Goal: Transaction & Acquisition: Purchase product/service

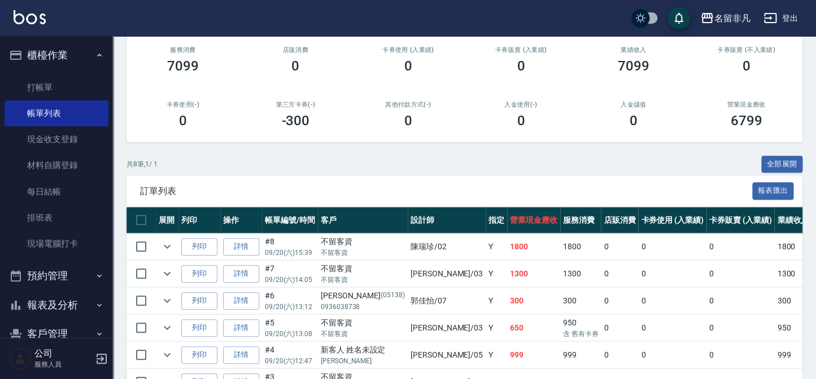
scroll to position [82, 0]
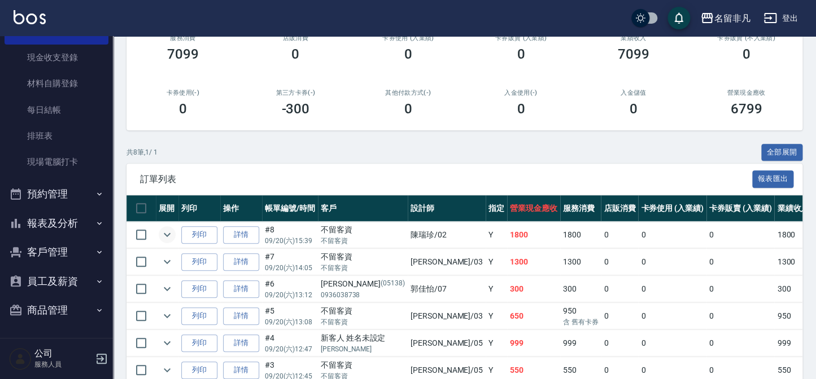
click at [163, 233] on icon "expand row" at bounding box center [167, 235] width 14 height 14
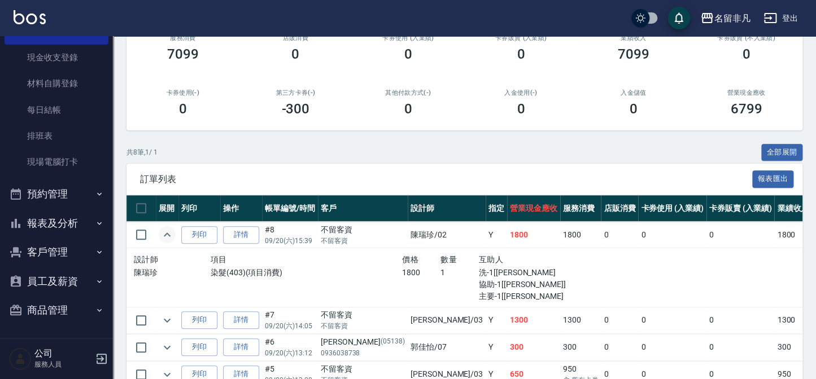
click at [163, 232] on icon "expand row" at bounding box center [167, 235] width 14 height 14
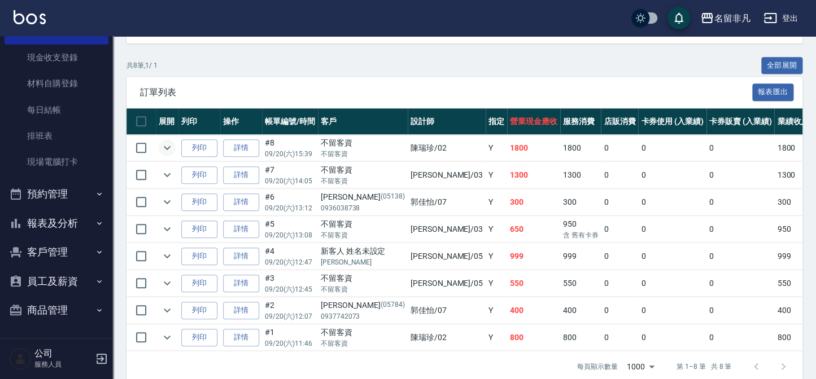
scroll to position [256, 0]
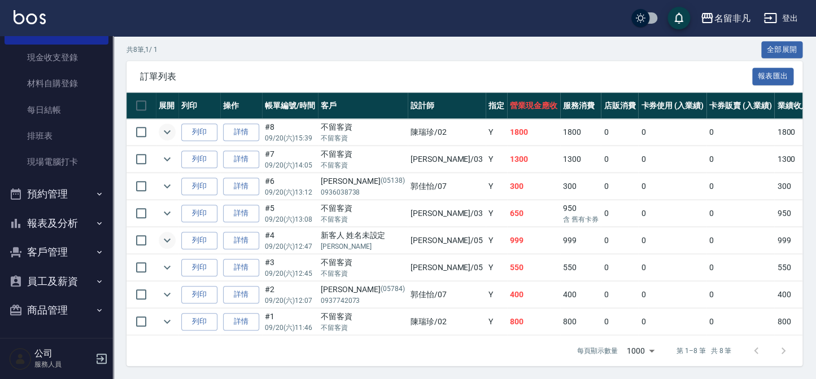
drag, startPoint x: 174, startPoint y: 243, endPoint x: 165, endPoint y: 238, distance: 11.1
click at [165, 238] on td at bounding box center [167, 241] width 23 height 27
click at [165, 238] on icon "expand row" at bounding box center [167, 241] width 14 height 14
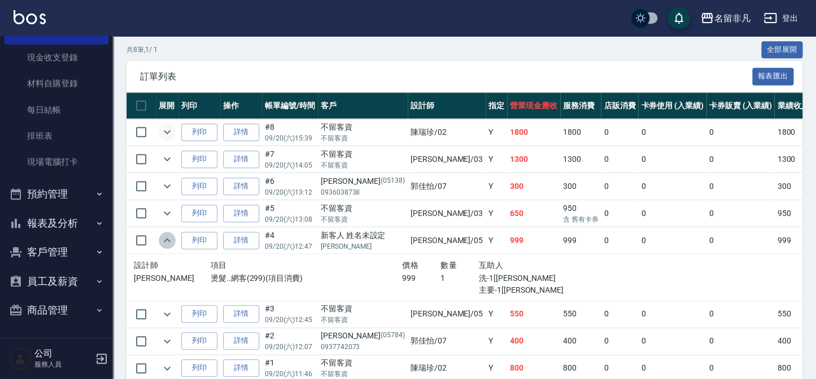
click at [165, 238] on icon "expand row" at bounding box center [167, 241] width 14 height 14
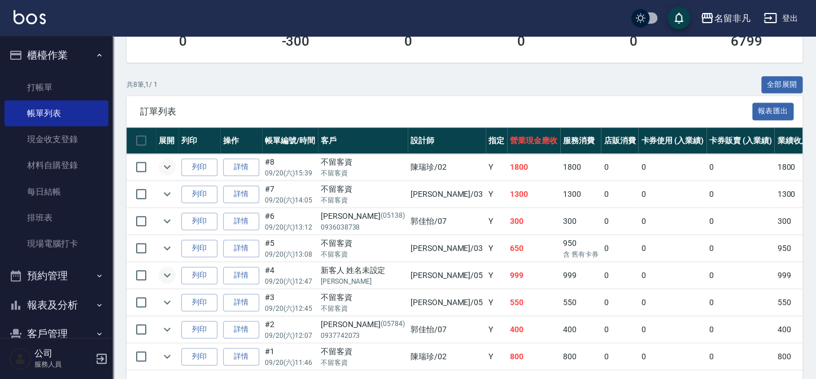
scroll to position [205, 0]
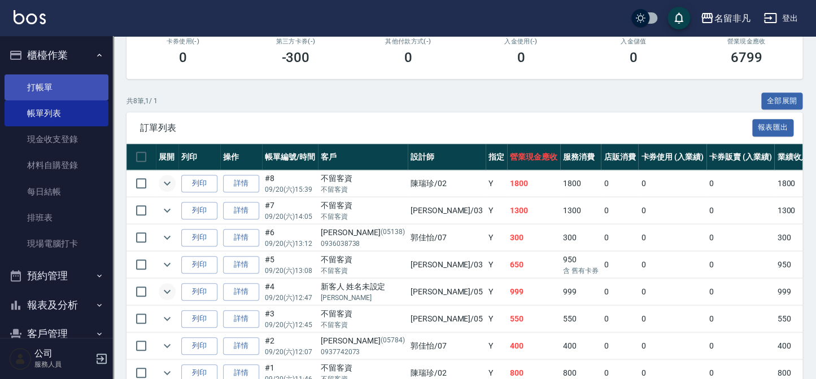
click at [56, 80] on link "打帳單" at bounding box center [57, 88] width 104 height 26
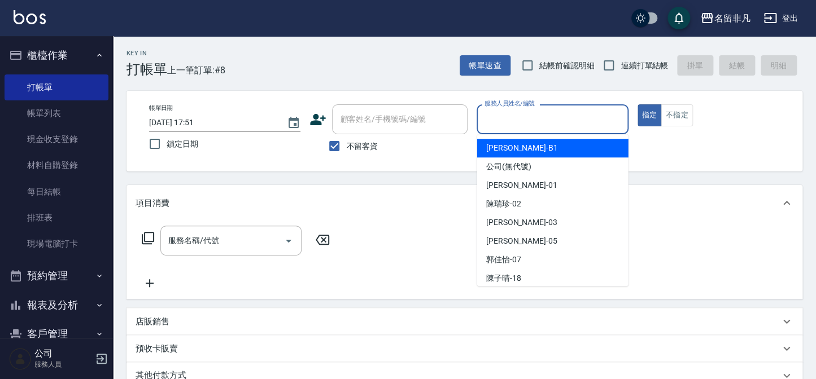
drag, startPoint x: 572, startPoint y: 121, endPoint x: 539, endPoint y: 156, distance: 48.3
click at [568, 124] on input "服務人員姓名/編號" at bounding box center [552, 120] width 141 height 20
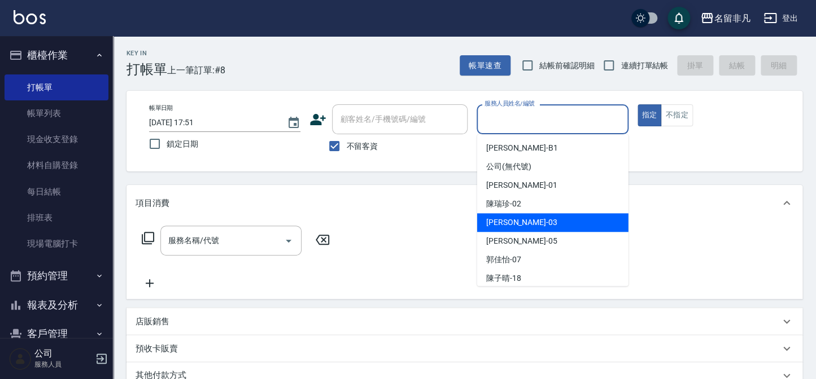
click at [504, 220] on span "[PERSON_NAME] -03" at bounding box center [521, 223] width 71 height 12
type input "[PERSON_NAME]-03"
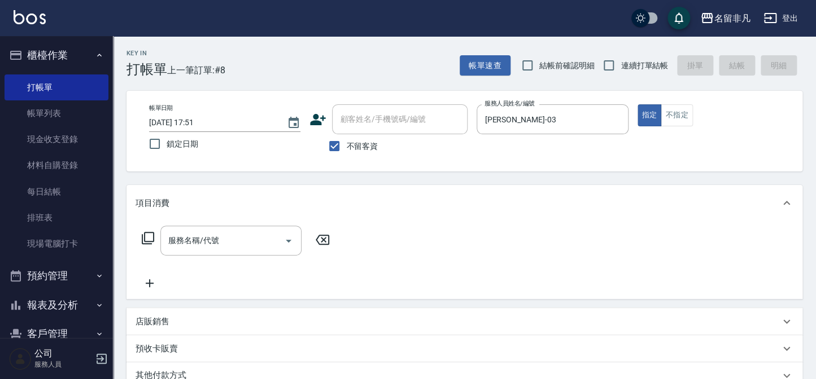
click at [151, 235] on icon at bounding box center [148, 238] width 14 height 14
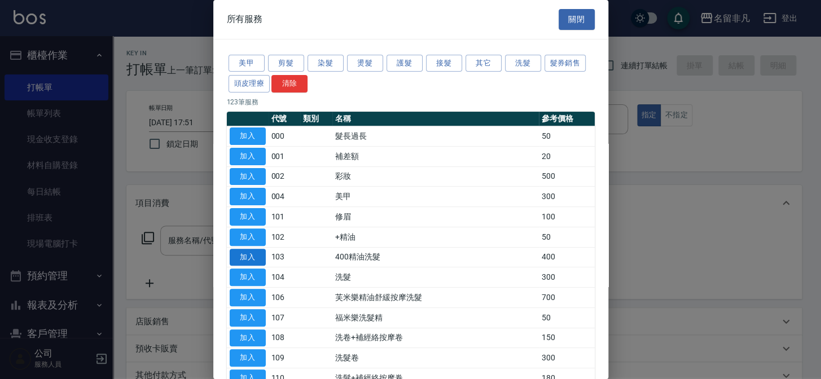
click at [238, 253] on button "加入" at bounding box center [248, 258] width 36 height 18
type input "400精油洗髮(103)"
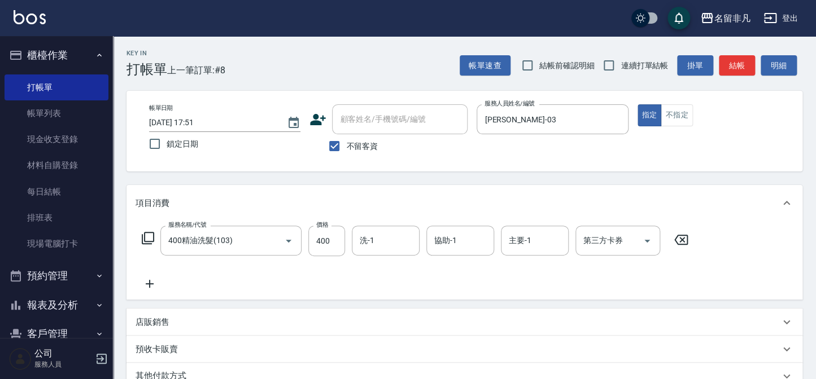
click at [147, 285] on icon at bounding box center [150, 284] width 28 height 14
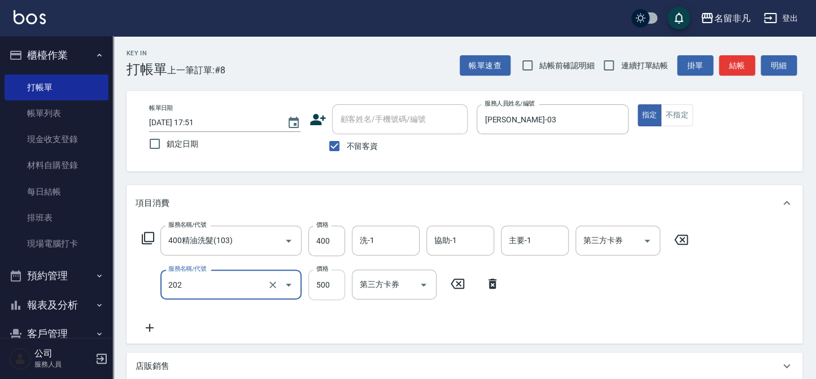
type input "剪髮(202)"
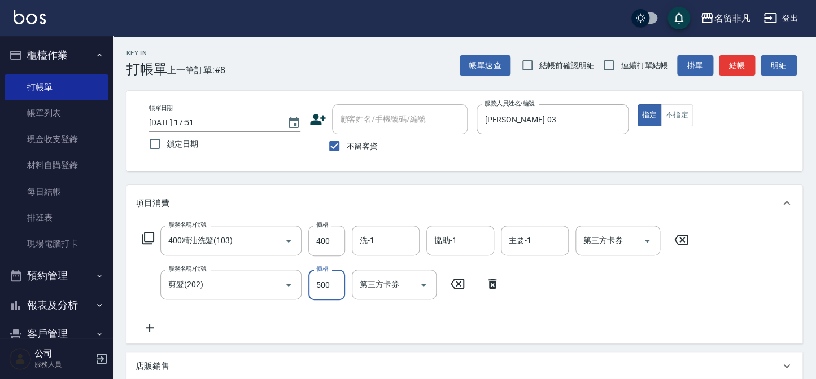
click at [320, 281] on input "500" at bounding box center [326, 285] width 37 height 30
click at [319, 281] on input "500" at bounding box center [326, 285] width 37 height 30
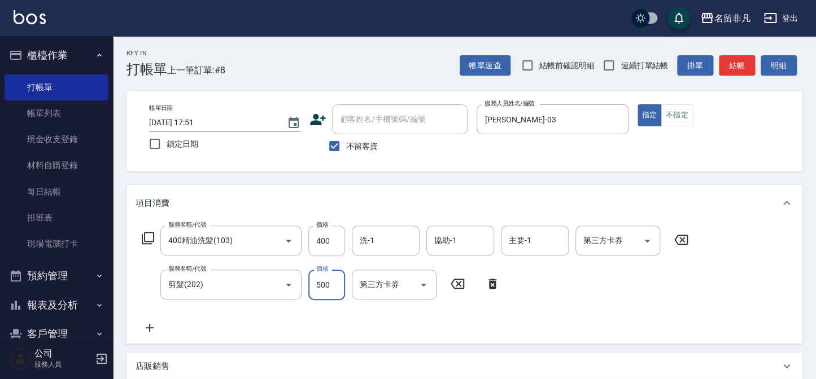
click at [319, 281] on input "500" at bounding box center [326, 285] width 37 height 30
click at [330, 281] on input "500" at bounding box center [326, 285] width 37 height 30
click at [320, 281] on input "6600" at bounding box center [326, 285] width 37 height 30
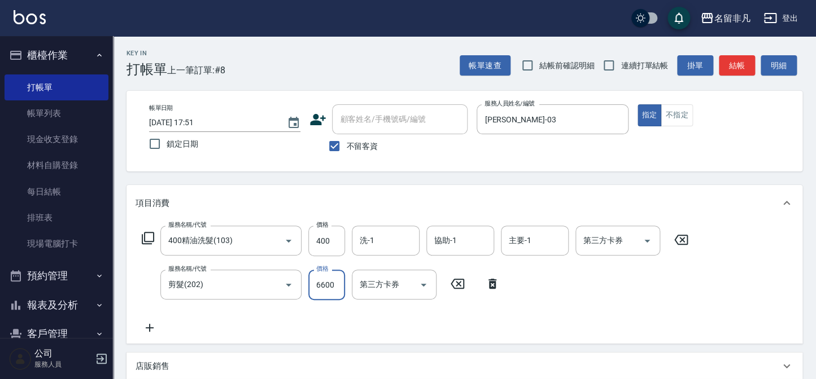
click at [320, 281] on input "6600" at bounding box center [326, 285] width 37 height 30
type input "600"
click at [650, 113] on button "指定" at bounding box center [649, 115] width 24 height 22
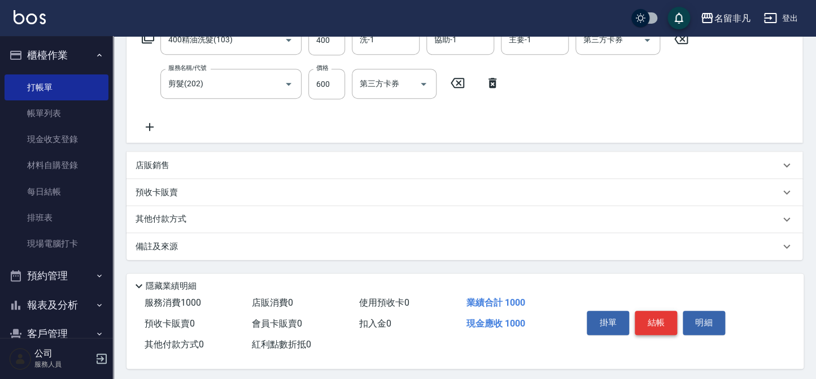
scroll to position [205, 0]
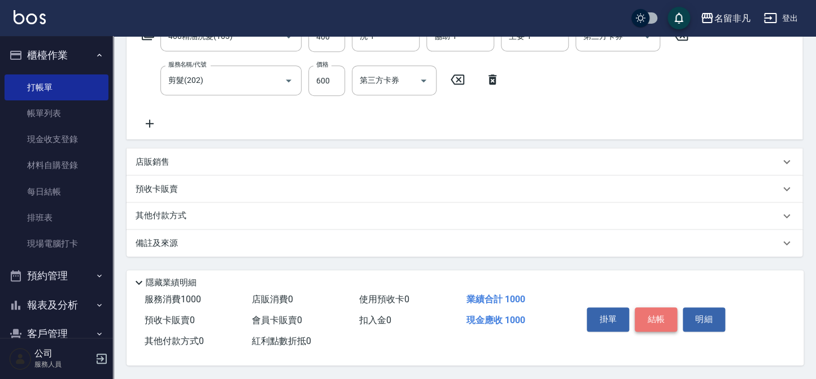
click at [662, 313] on button "結帳" at bounding box center [656, 320] width 42 height 24
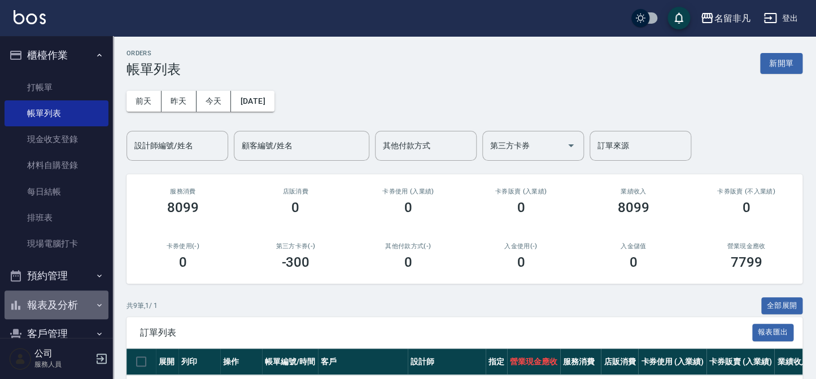
click at [73, 300] on button "報表及分析" at bounding box center [57, 305] width 104 height 29
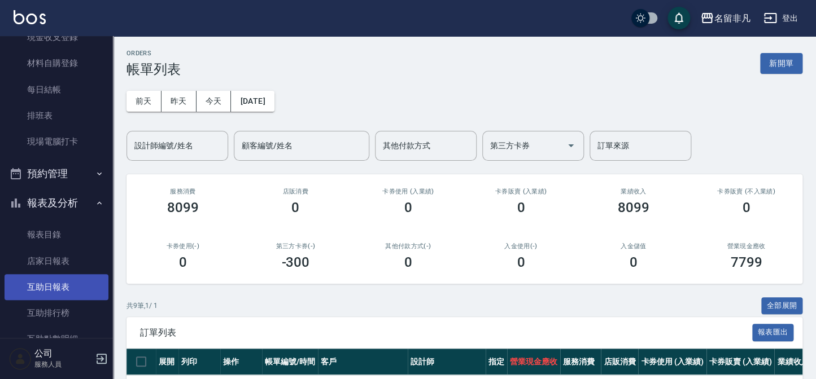
scroll to position [205, 0]
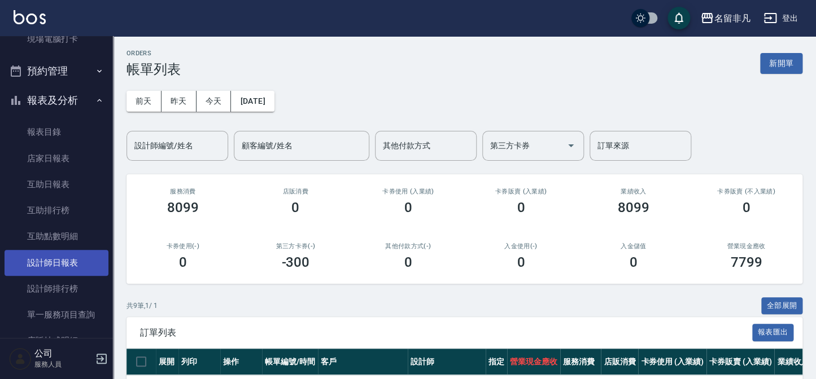
click at [67, 267] on link "設計師日報表" at bounding box center [57, 263] width 104 height 26
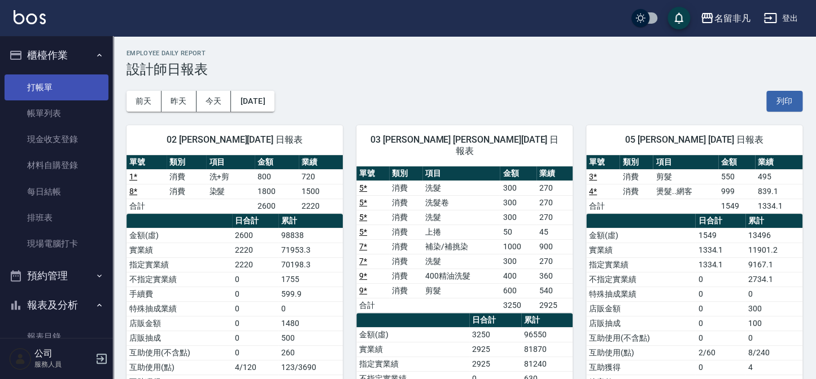
click at [43, 83] on link "打帳單" at bounding box center [57, 88] width 104 height 26
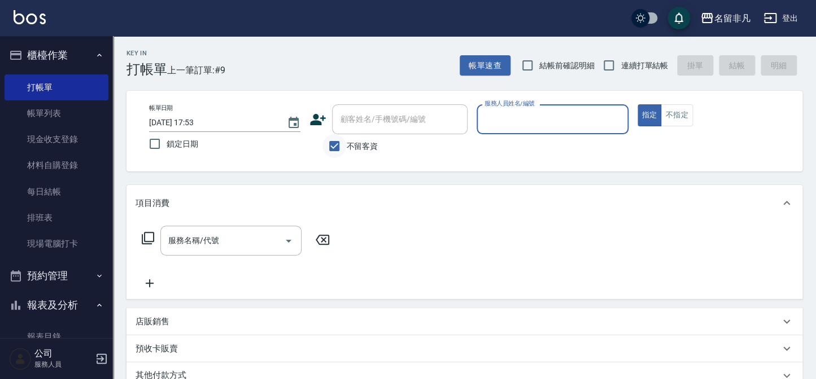
click at [329, 142] on input "不留客資" at bounding box center [334, 146] width 24 height 24
checkbox input "false"
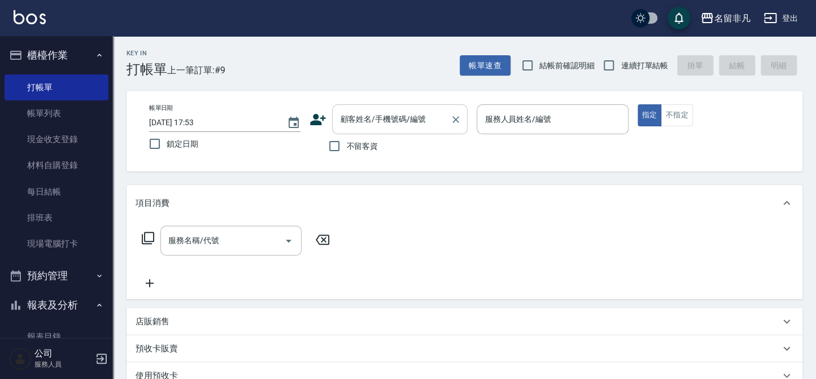
click at [373, 123] on div "顧客姓名/手機號碼/編號 顧客姓名/手機號碼/編號" at bounding box center [400, 119] width 136 height 30
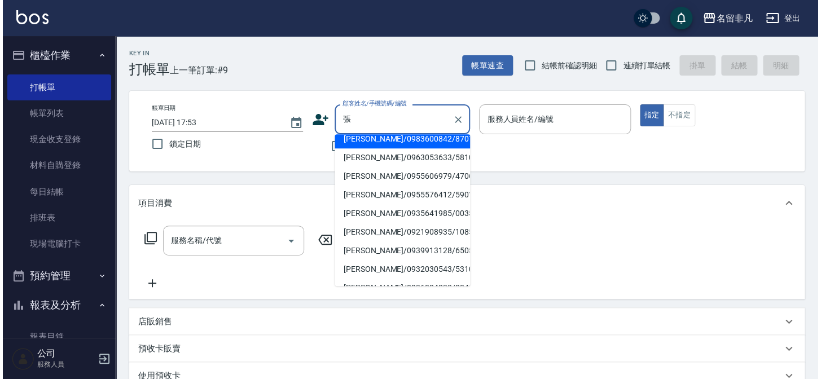
scroll to position [154, 0]
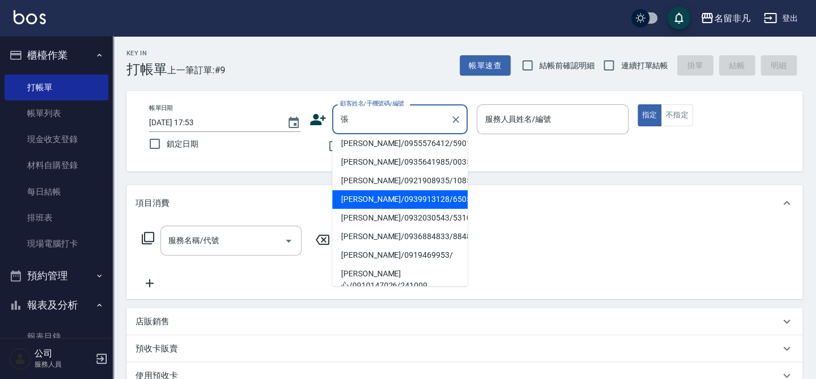
click at [417, 60] on li "[PERSON_NAME]/0958273658/840216" at bounding box center [400, 50] width 136 height 19
type input "[PERSON_NAME]/0958273658/840216"
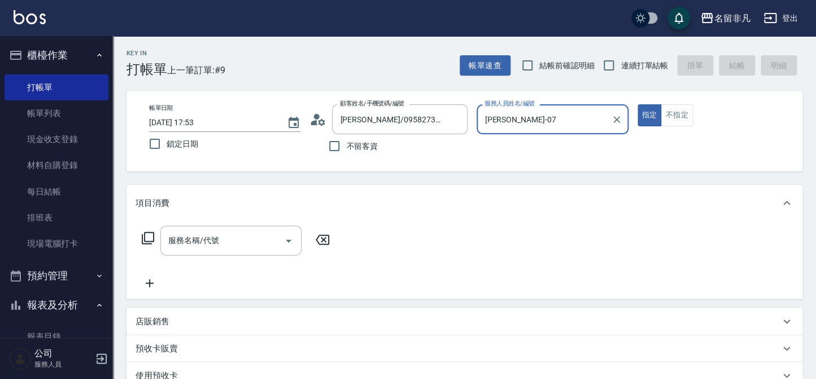
type input "[PERSON_NAME]-07"
click at [455, 119] on icon "Clear" at bounding box center [455, 119] width 7 height 7
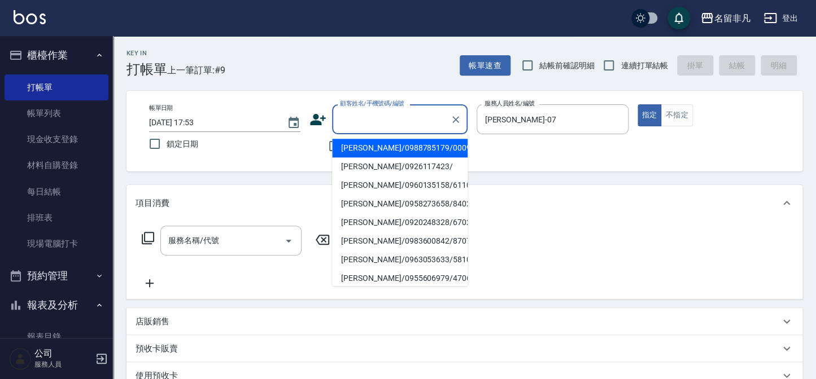
click at [423, 113] on input "顧客姓名/手機號碼/編號" at bounding box center [391, 120] width 108 height 20
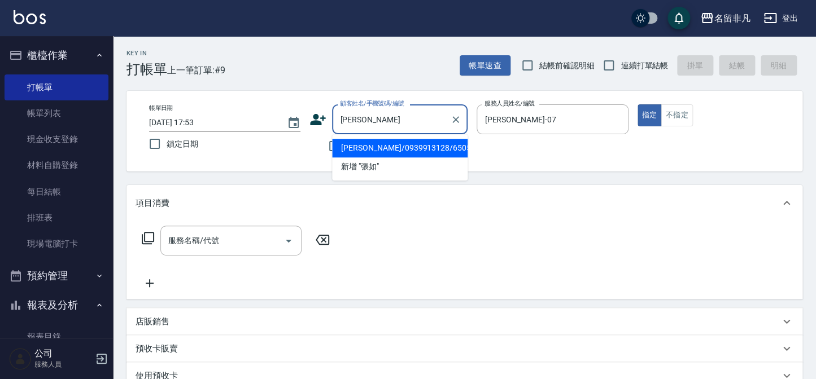
click at [408, 143] on li "[PERSON_NAME]/0939913128/650529" at bounding box center [400, 148] width 136 height 19
type input "[PERSON_NAME]/0939913128/650529"
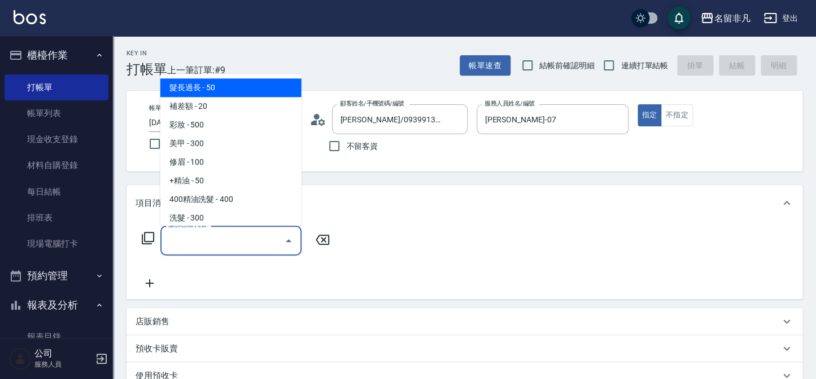
click at [220, 245] on input "服務名稱/代號" at bounding box center [222, 241] width 114 height 20
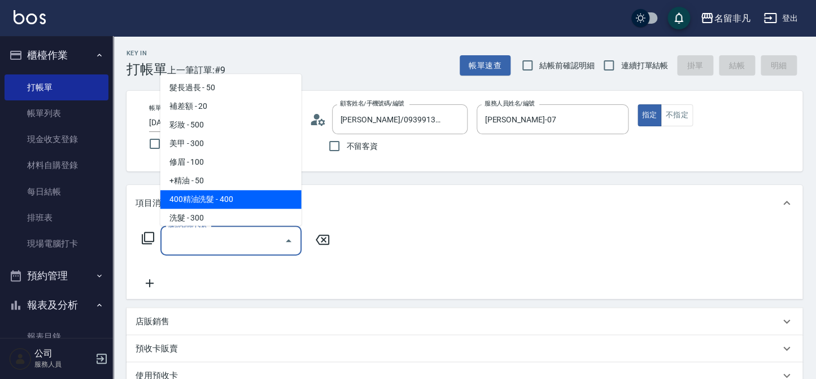
click at [142, 237] on icon at bounding box center [148, 238] width 12 height 12
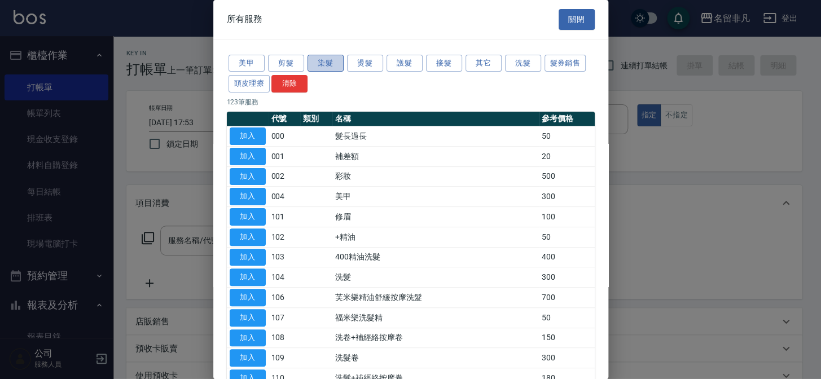
click at [324, 62] on button "染髮" at bounding box center [326, 64] width 36 height 18
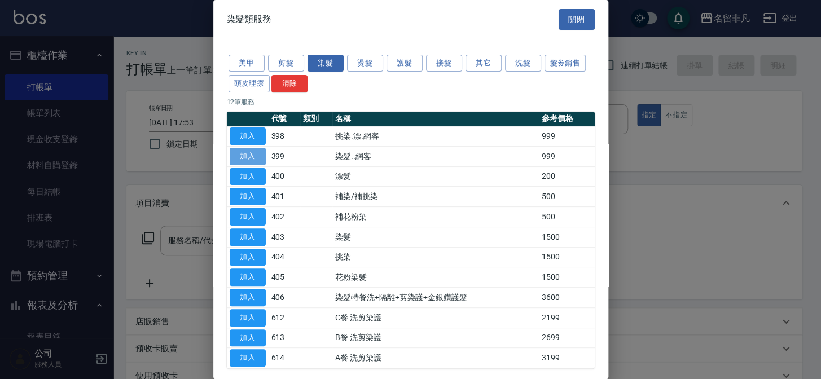
click at [252, 160] on button "加入" at bounding box center [248, 157] width 36 height 18
type input "染髮..網客(399)"
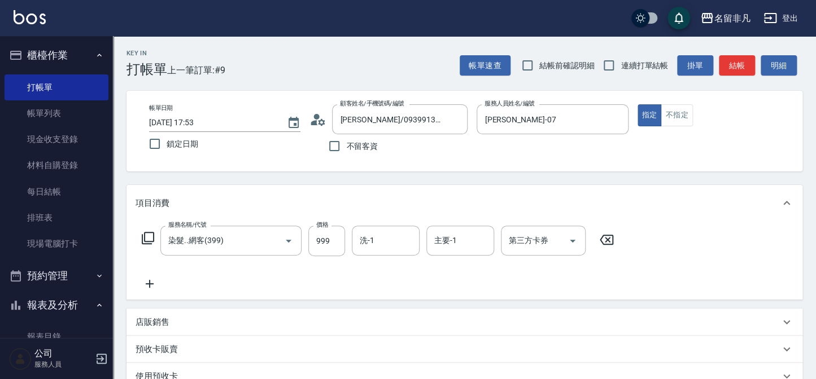
click at [369, 237] on div "洗-1 洗-1" at bounding box center [386, 241] width 68 height 30
type input "[PERSON_NAME]-18"
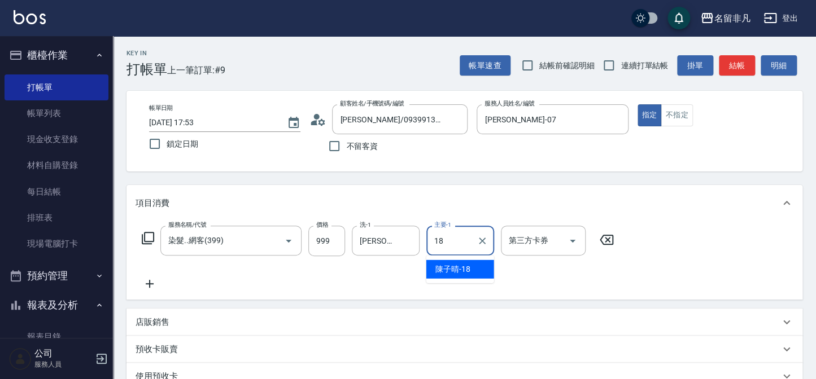
type input "[PERSON_NAME]-18"
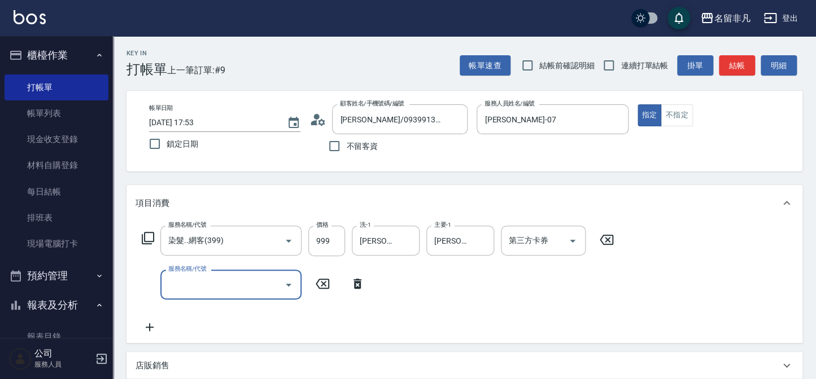
click at [147, 234] on icon at bounding box center [148, 238] width 14 height 14
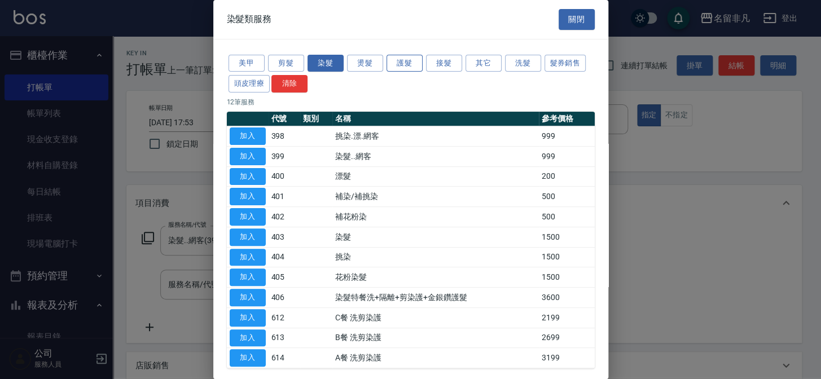
click at [394, 65] on button "護髮" at bounding box center [405, 64] width 36 height 18
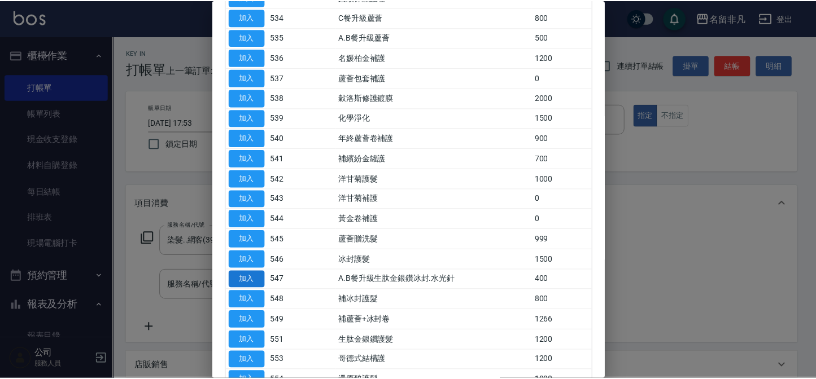
scroll to position [513, 0]
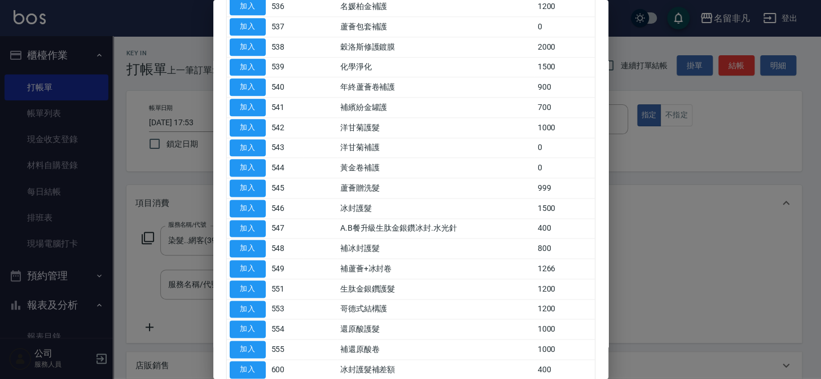
click at [251, 320] on td "加入" at bounding box center [248, 330] width 42 height 20
click at [250, 321] on button "加入" at bounding box center [248, 330] width 36 height 18
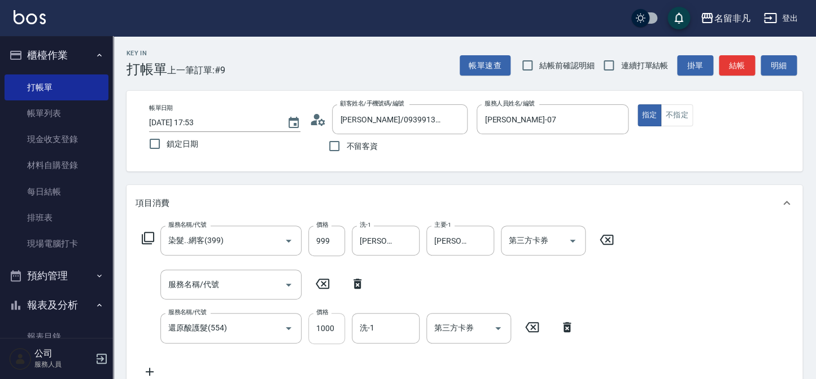
click at [329, 333] on input "1000" at bounding box center [326, 328] width 37 height 30
type input "700"
type input "[PERSON_NAME]-18"
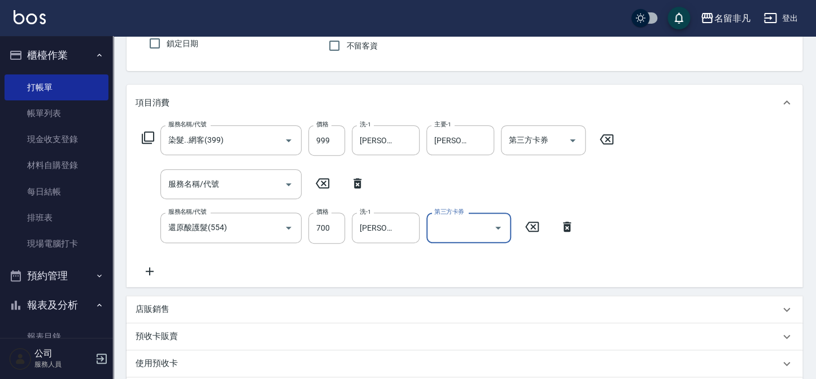
scroll to position [102, 0]
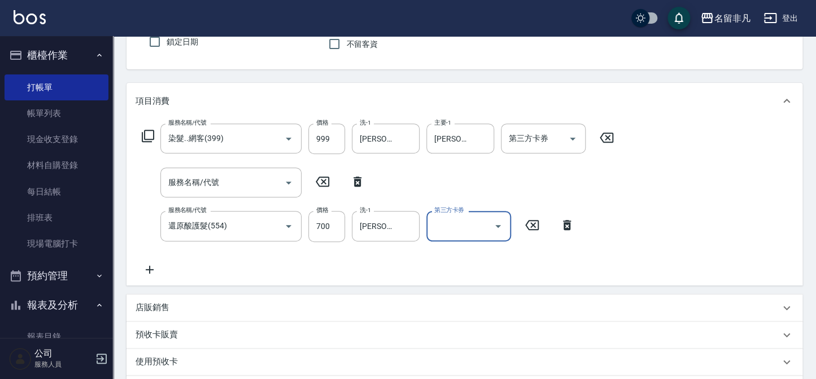
click at [322, 302] on div "店販銷售" at bounding box center [458, 308] width 644 height 12
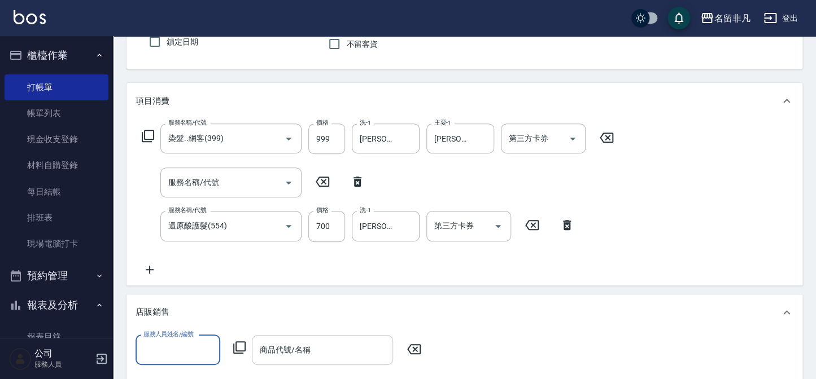
scroll to position [0, 0]
click at [196, 337] on div "服務人員姓名/編號" at bounding box center [178, 350] width 85 height 30
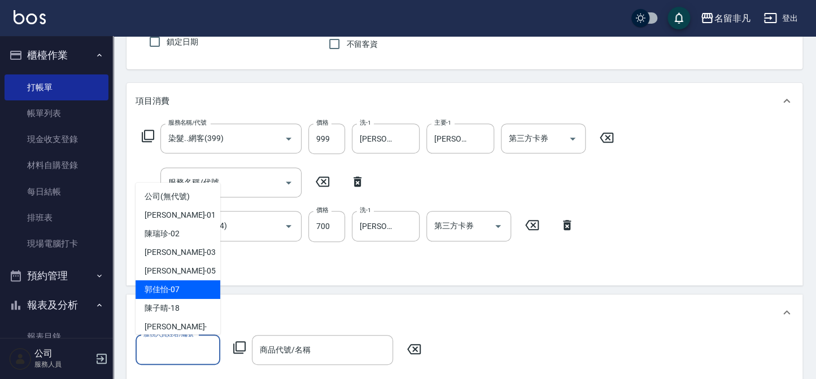
click at [177, 290] on span "[PERSON_NAME]-07" at bounding box center [162, 290] width 35 height 12
type input "[PERSON_NAME]-07"
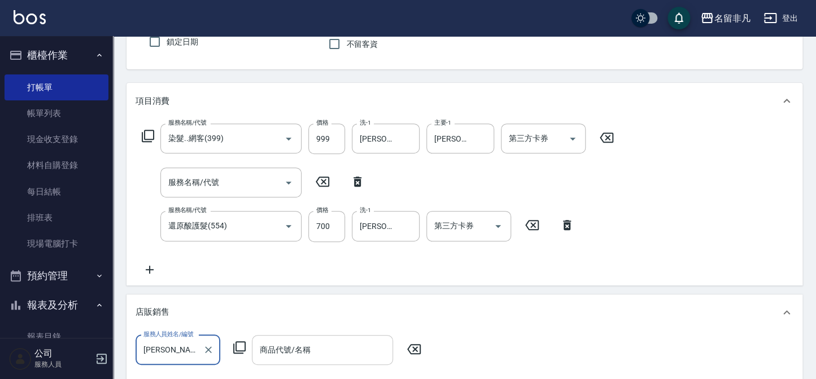
click at [319, 359] on input "商品代號/名稱" at bounding box center [322, 350] width 131 height 20
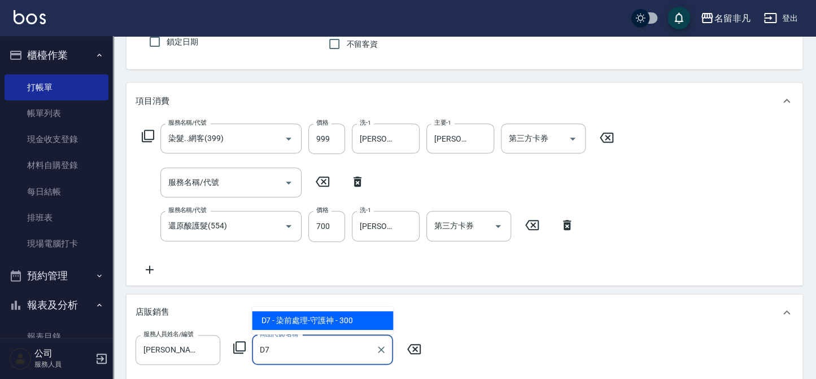
type input "染前處理-守護神"
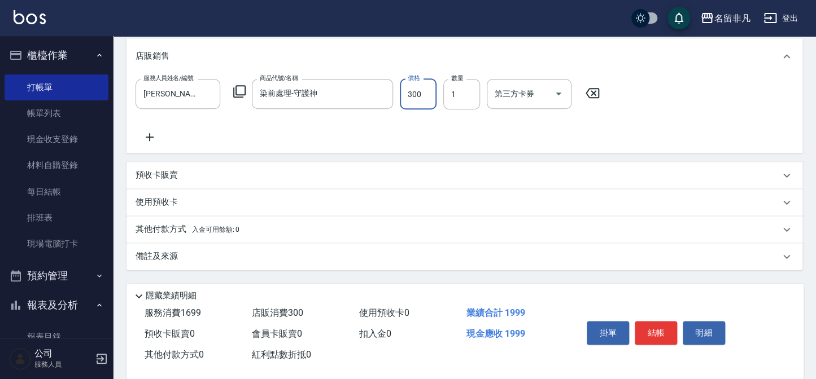
scroll to position [359, 0]
click at [233, 221] on div "其他付款方式 入金可用餘額: 0" at bounding box center [464, 229] width 676 height 27
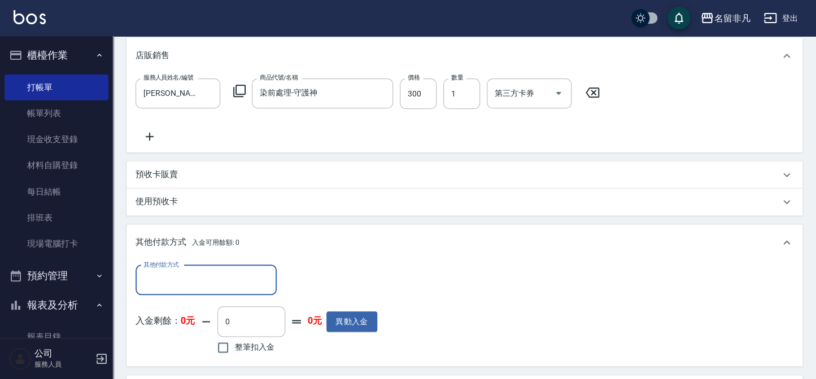
scroll to position [0, 0]
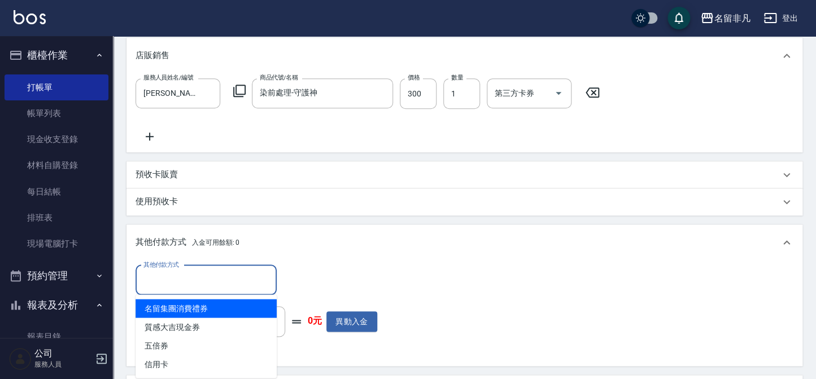
click at [181, 283] on input "其他付款方式" at bounding box center [206, 280] width 131 height 20
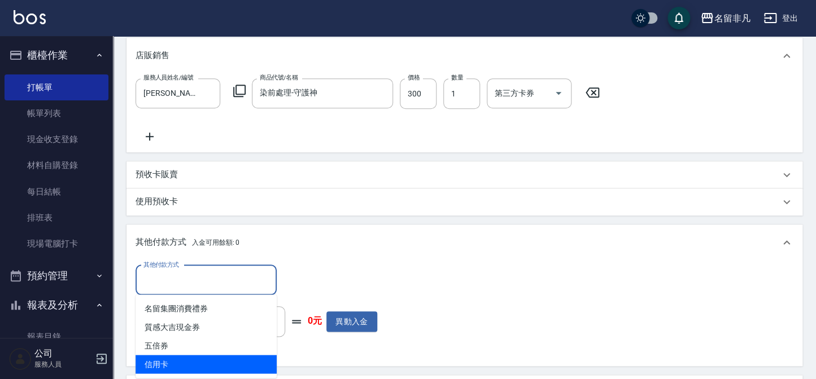
click at [178, 365] on span "信用卡" at bounding box center [206, 364] width 141 height 19
type input "信用卡"
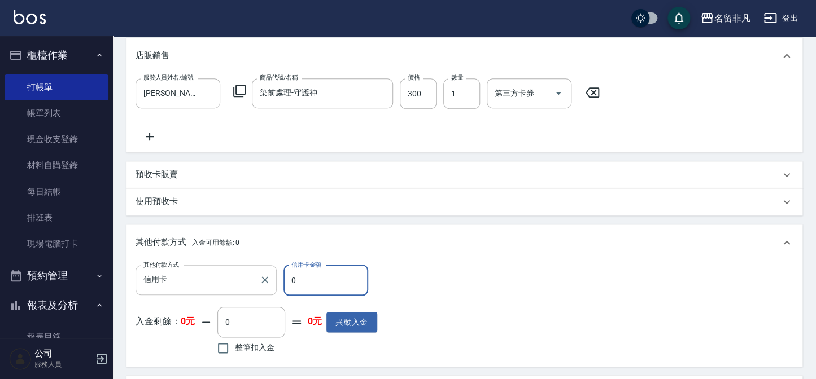
click at [269, 267] on div "其他付款方式 信用卡 其他付款方式 信用卡金額 0 信用卡金額" at bounding box center [257, 280] width 242 height 30
type input "1999"
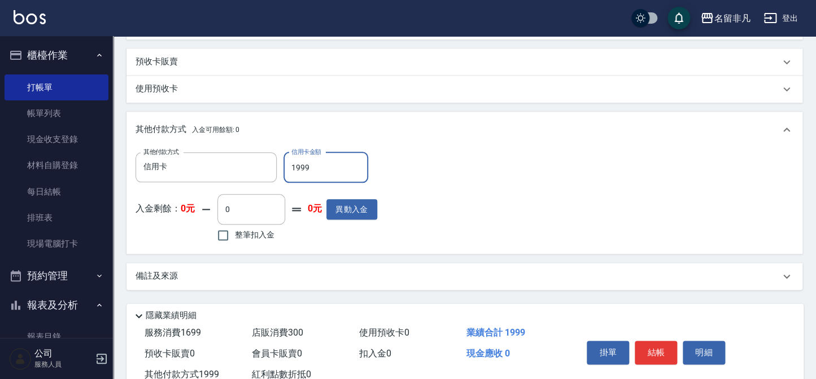
scroll to position [508, 0]
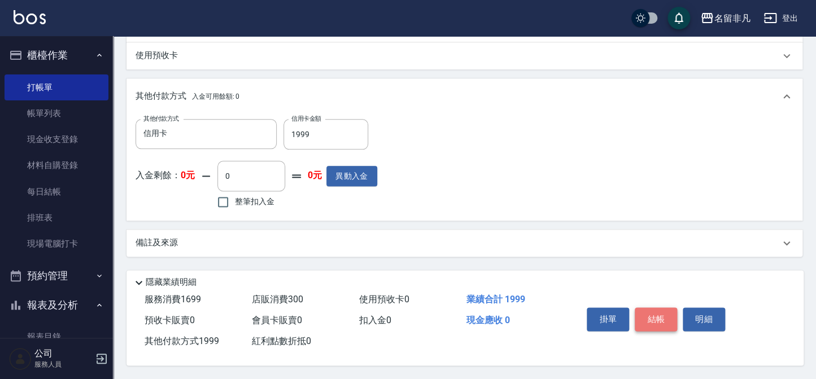
click at [671, 310] on button "結帳" at bounding box center [656, 320] width 42 height 24
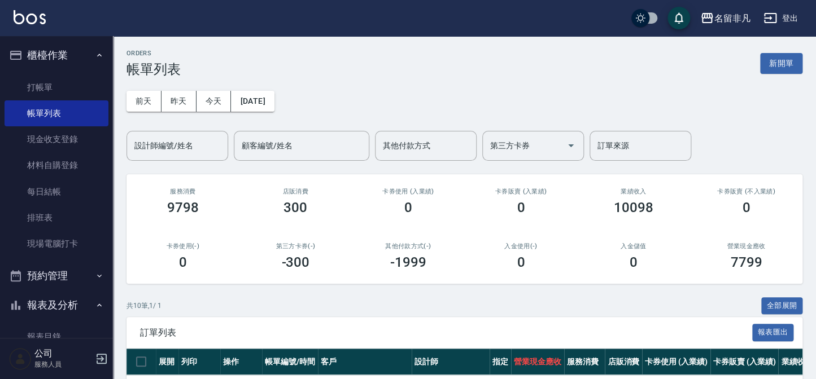
click at [615, 100] on div "[DATE] [DATE] [DATE] [DATE] 設計師編號/姓名 設計師編號/姓名 顧客編號/姓名 顧客編號/姓名 其他付款方式 其他付款方式 第三方…" at bounding box center [464, 119] width 676 height 84
click at [767, 65] on button "新開單" at bounding box center [781, 63] width 42 height 21
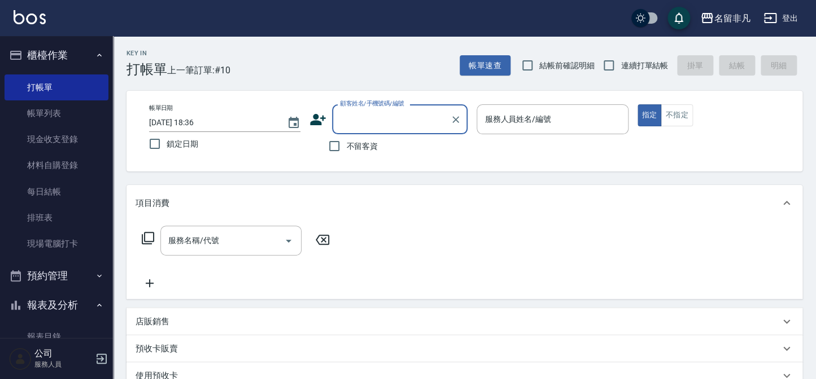
click at [486, 118] on div "服務人員姓名/編號 服務人員姓名/編號" at bounding box center [552, 119] width 151 height 30
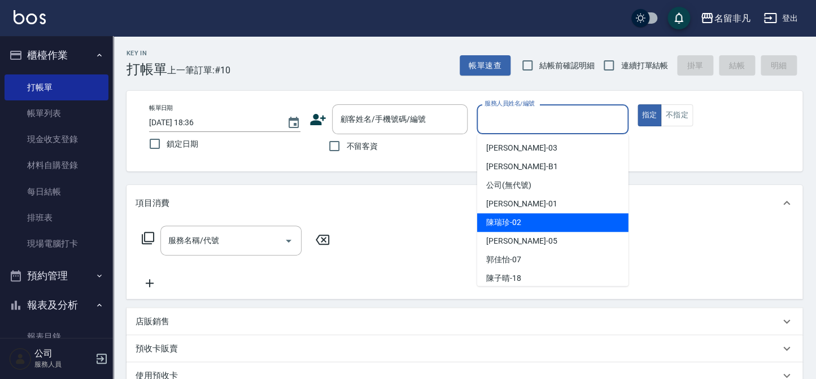
click at [506, 220] on span "[PERSON_NAME]-02" at bounding box center [503, 223] width 35 height 12
type input "[PERSON_NAME]-02"
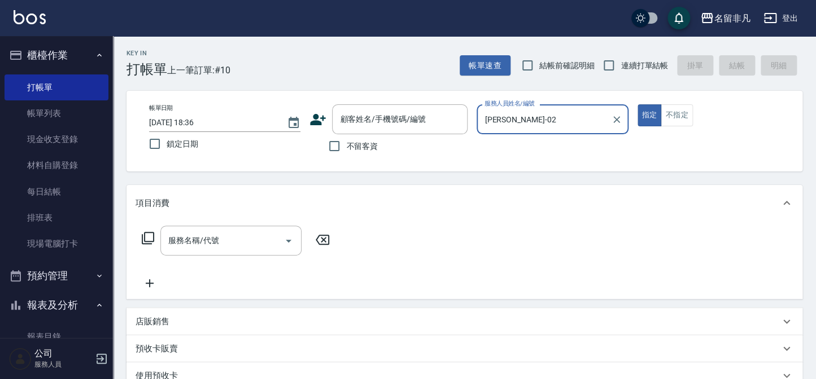
click at [624, 120] on div "[PERSON_NAME]-02 服務人員姓名/編號" at bounding box center [552, 119] width 151 height 30
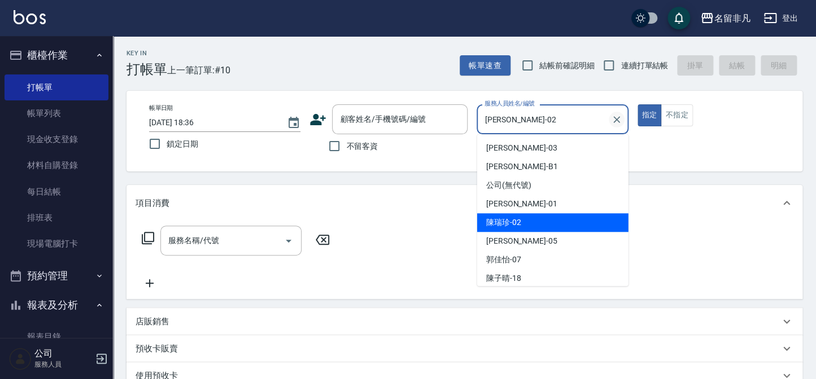
click at [620, 124] on icon "Clear" at bounding box center [616, 119] width 11 height 11
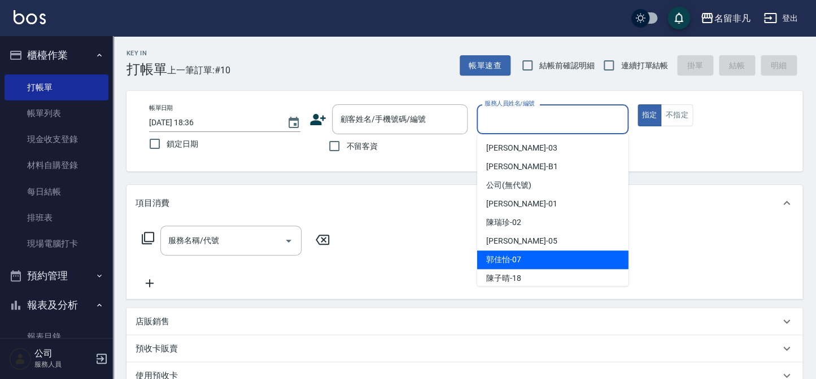
drag, startPoint x: 492, startPoint y: 261, endPoint x: 404, endPoint y: 263, distance: 88.1
click at [490, 262] on span "[PERSON_NAME]-07" at bounding box center [503, 260] width 35 height 12
type input "[PERSON_NAME]-07"
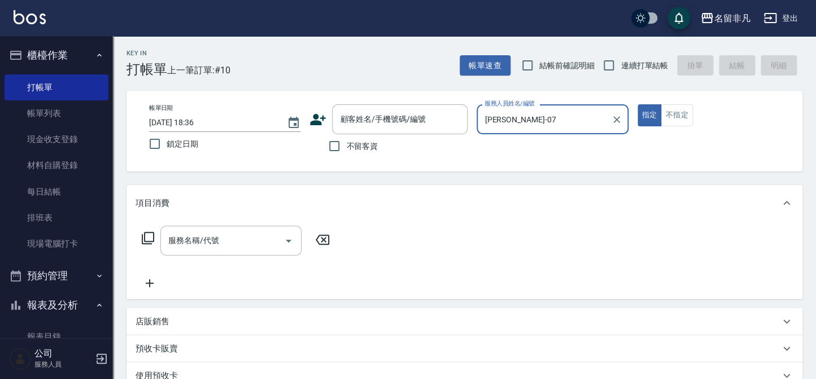
click at [147, 234] on icon at bounding box center [148, 238] width 14 height 14
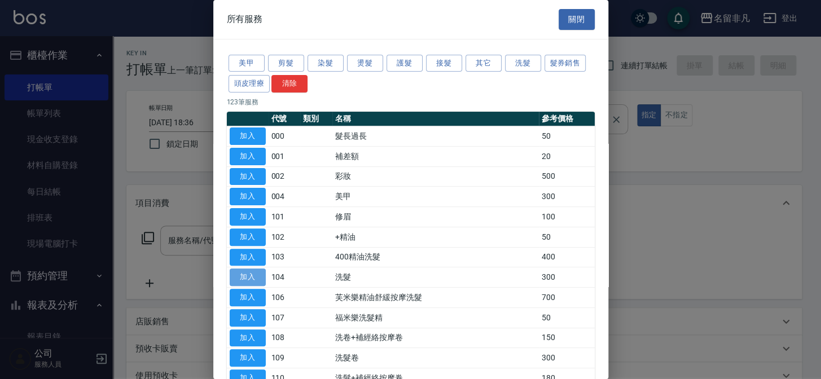
click at [250, 272] on button "加入" at bounding box center [248, 278] width 36 height 18
type input "洗髮(104)"
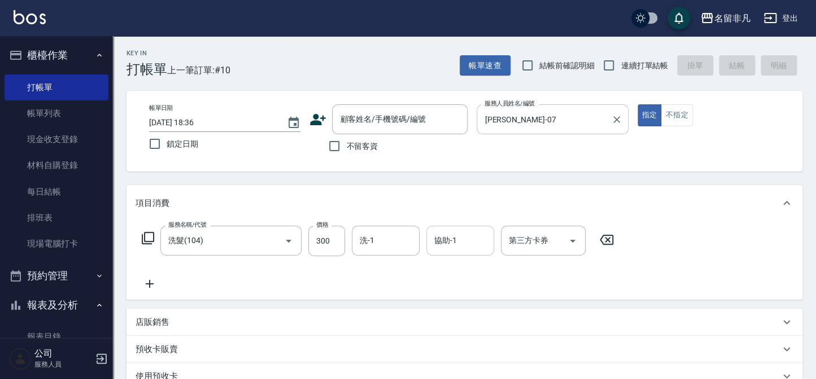
click at [460, 237] on input "協助-1" at bounding box center [460, 241] width 58 height 20
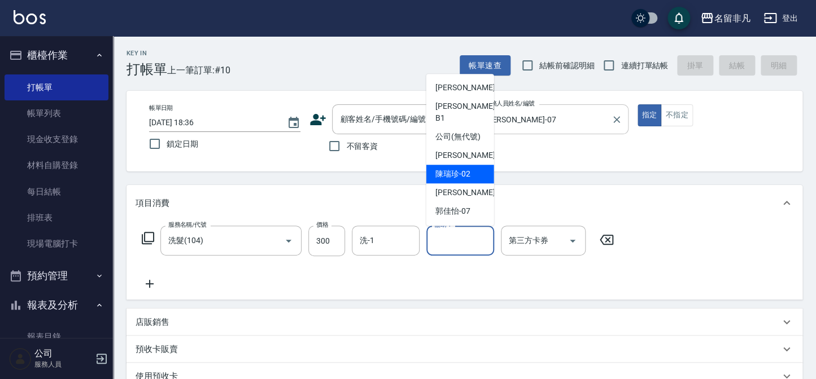
click at [471, 169] on div "[PERSON_NAME]-02" at bounding box center [460, 174] width 68 height 19
type input "[PERSON_NAME]-02"
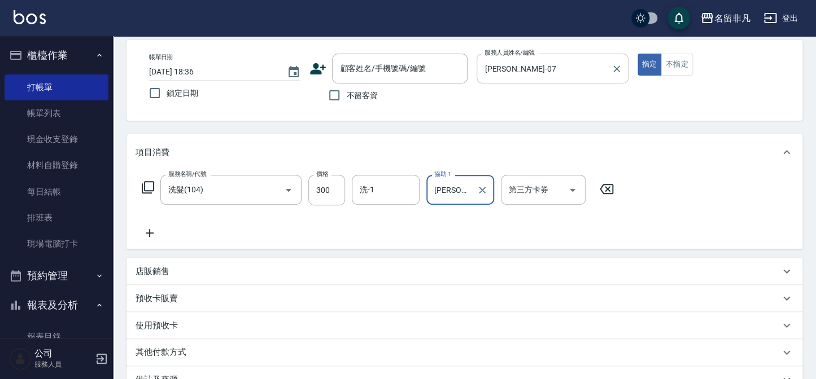
scroll to position [36, 0]
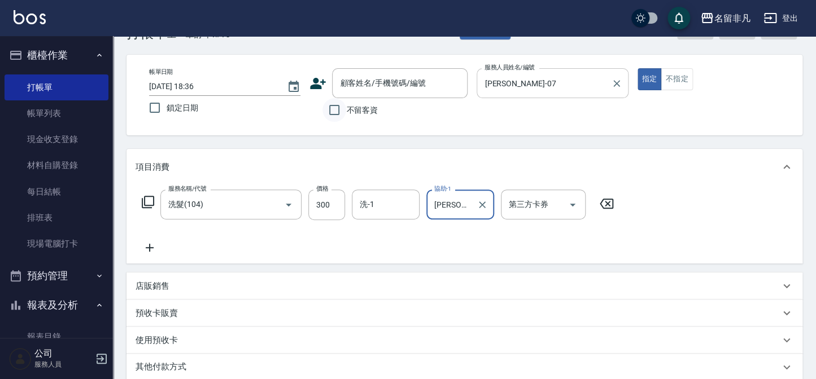
click at [334, 109] on input "不留客資" at bounding box center [334, 110] width 24 height 24
checkbox input "true"
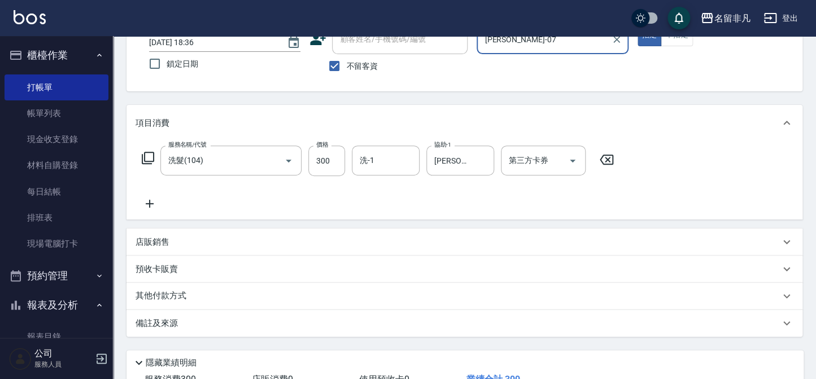
scroll to position [163, 0]
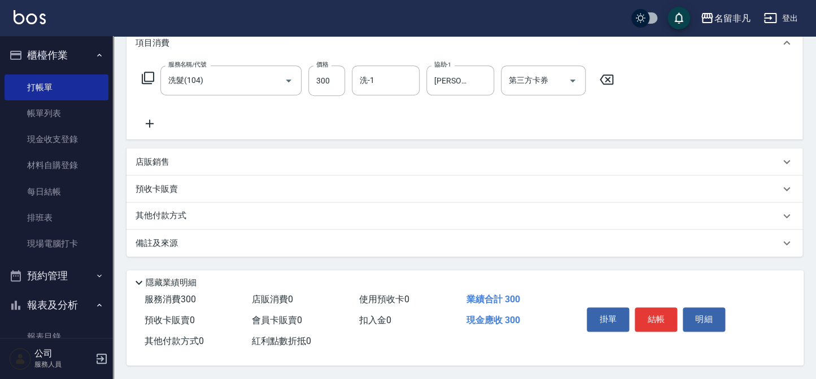
drag, startPoint x: 655, startPoint y: 316, endPoint x: 638, endPoint y: 320, distance: 17.3
click at [654, 316] on button "結帳" at bounding box center [656, 320] width 42 height 24
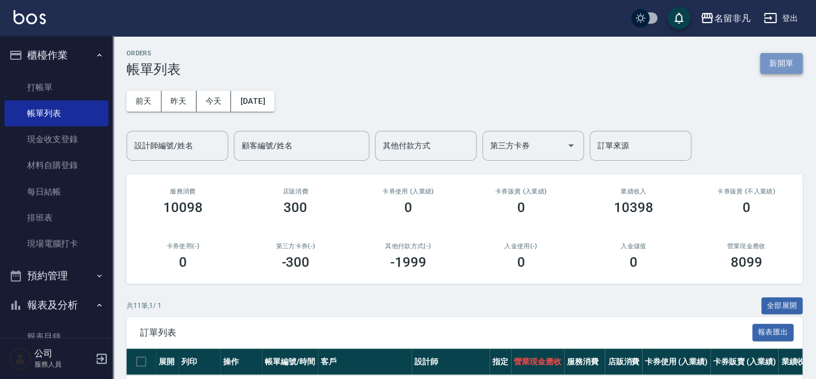
click at [784, 57] on button "新開單" at bounding box center [781, 63] width 42 height 21
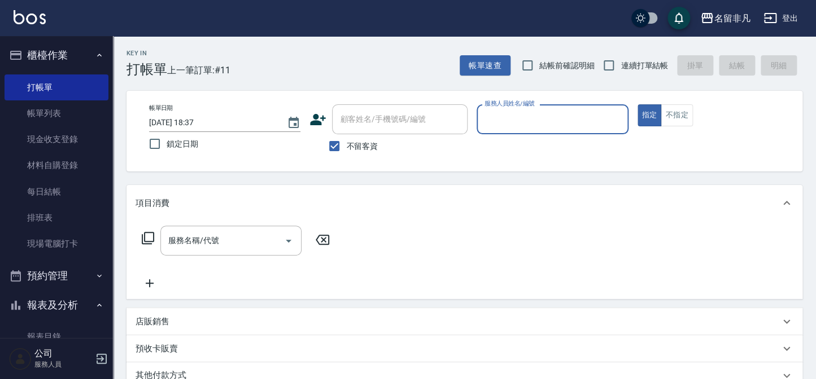
drag, startPoint x: 652, startPoint y: 113, endPoint x: 623, endPoint y: 123, distance: 30.0
click at [652, 113] on button "指定" at bounding box center [649, 115] width 24 height 22
drag, startPoint x: 587, startPoint y: 124, endPoint x: 580, endPoint y: 132, distance: 10.4
click at [587, 125] on input "服務人員姓名/編號" at bounding box center [552, 120] width 141 height 20
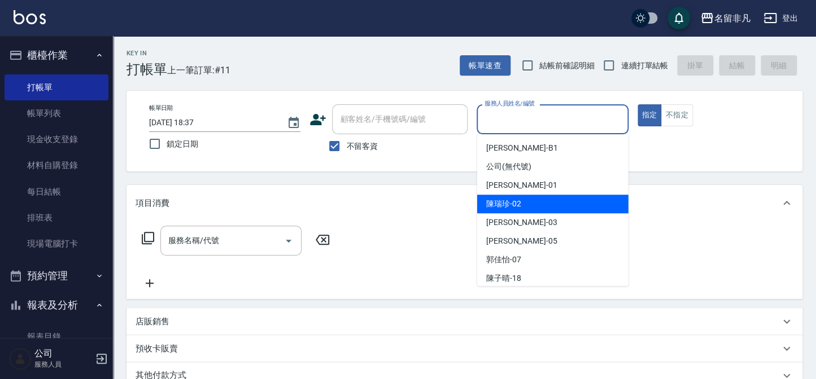
click at [534, 199] on div "[PERSON_NAME]-02" at bounding box center [552, 204] width 151 height 19
type input "[PERSON_NAME]-02"
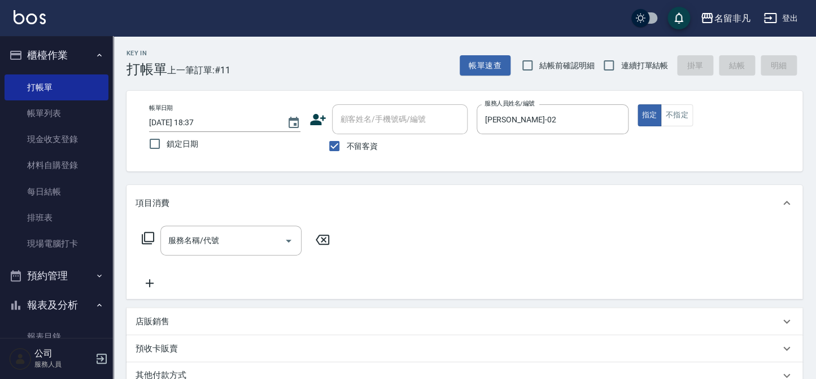
click at [149, 238] on icon at bounding box center [148, 238] width 14 height 14
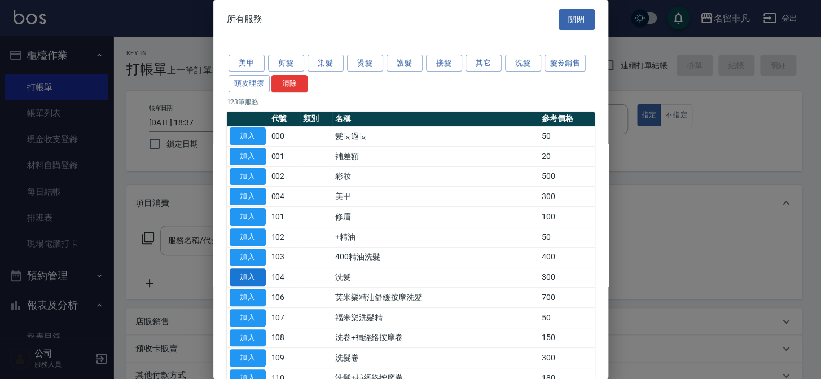
click at [246, 277] on button "加入" at bounding box center [248, 278] width 36 height 18
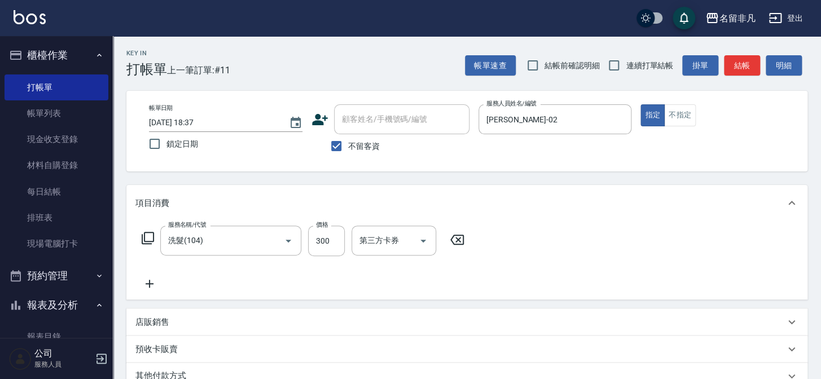
type input "洗髮(104)"
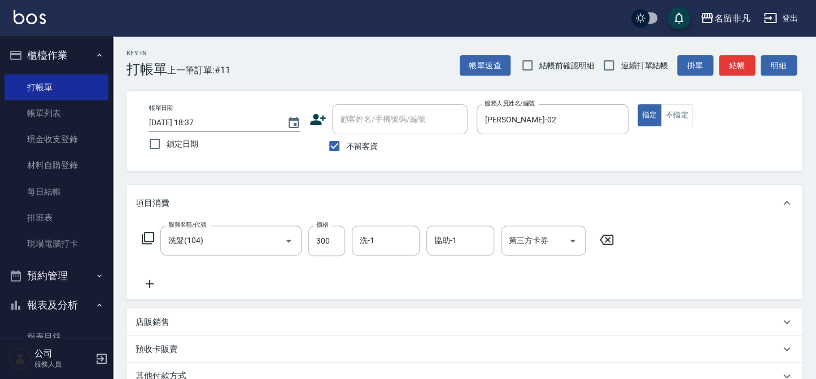
drag, startPoint x: 339, startPoint y: 240, endPoint x: 346, endPoint y: 191, distance: 49.0
click at [339, 240] on input "300" at bounding box center [326, 241] width 37 height 30
click at [321, 241] on input "4400" at bounding box center [326, 241] width 37 height 30
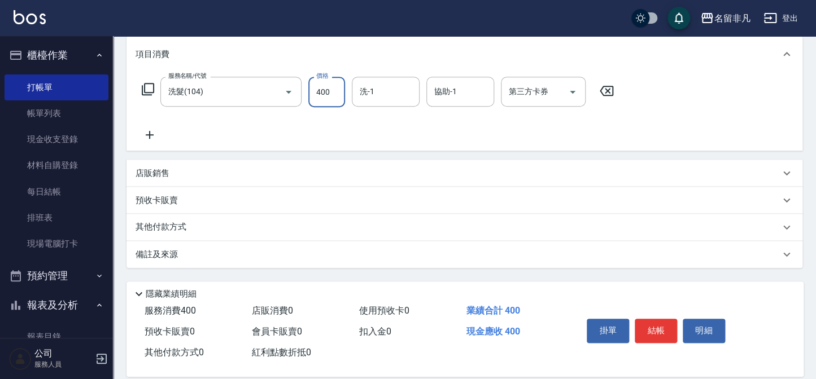
scroll to position [154, 0]
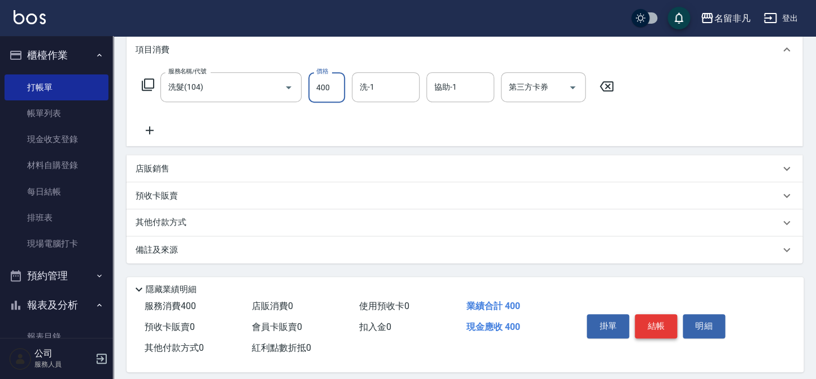
type input "400"
click at [649, 327] on button "結帳" at bounding box center [656, 326] width 42 height 24
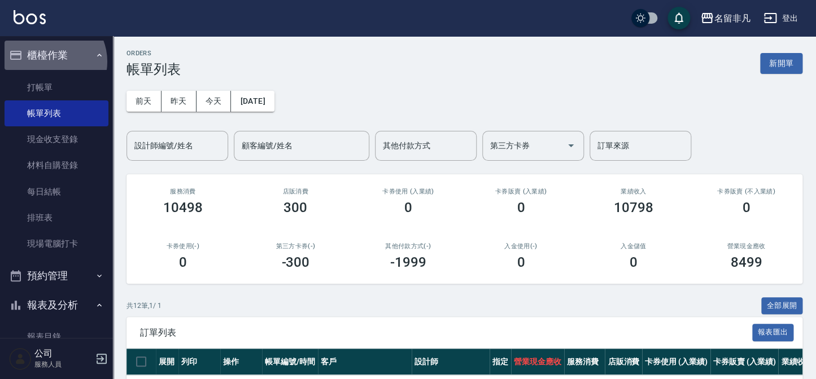
click at [49, 62] on button "櫃檯作業" at bounding box center [57, 55] width 104 height 29
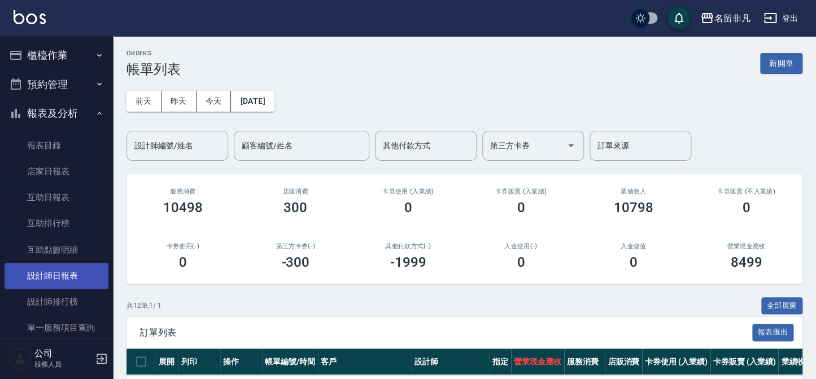
click at [50, 272] on link "設計師日報表" at bounding box center [57, 276] width 104 height 26
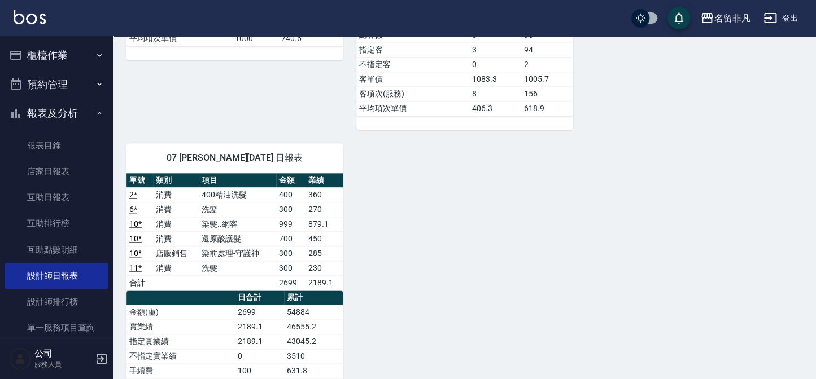
scroll to position [462, 0]
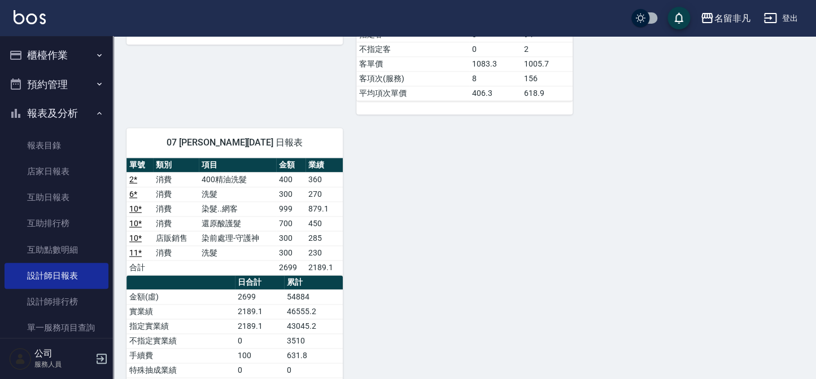
click at [66, 110] on button "報表及分析" at bounding box center [57, 113] width 104 height 29
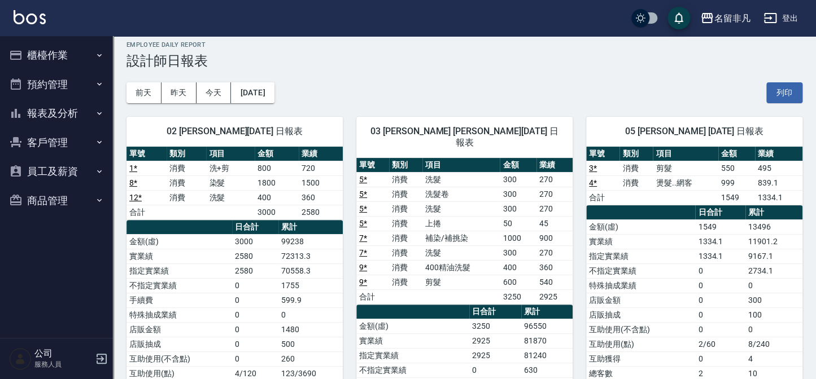
scroll to position [0, 0]
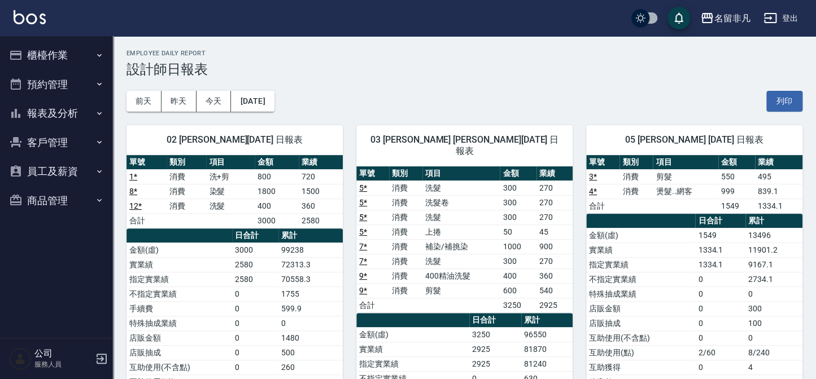
click at [42, 54] on button "櫃檯作業" at bounding box center [57, 55] width 104 height 29
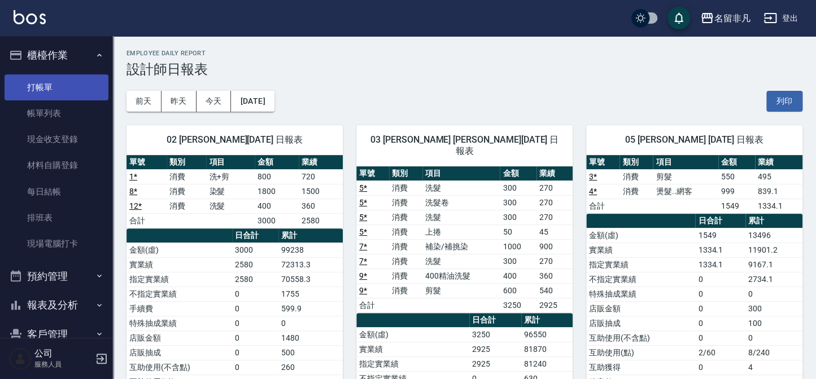
click at [43, 75] on link "打帳單" at bounding box center [57, 88] width 104 height 26
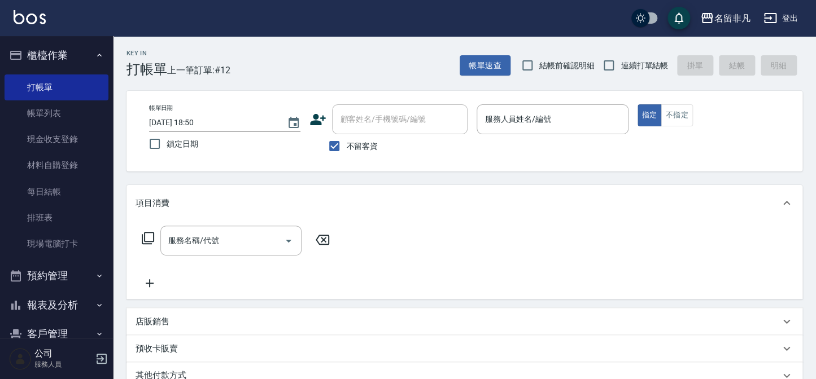
click at [359, 141] on span "不留客資" at bounding box center [362, 147] width 32 height 12
click at [346, 140] on input "不留客資" at bounding box center [334, 146] width 24 height 24
checkbox input "false"
click at [360, 124] on input "顧客姓名/手機號碼/編號" at bounding box center [391, 120] width 108 height 20
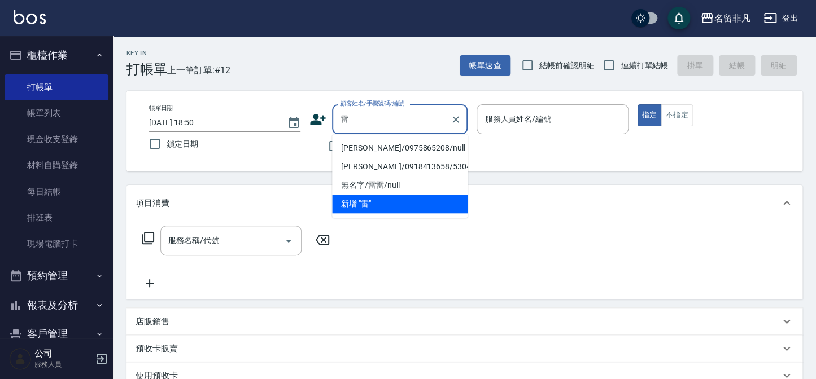
click at [410, 148] on li "[PERSON_NAME]/0975865208/null" at bounding box center [400, 148] width 136 height 19
type input "[PERSON_NAME]/0975865208/null"
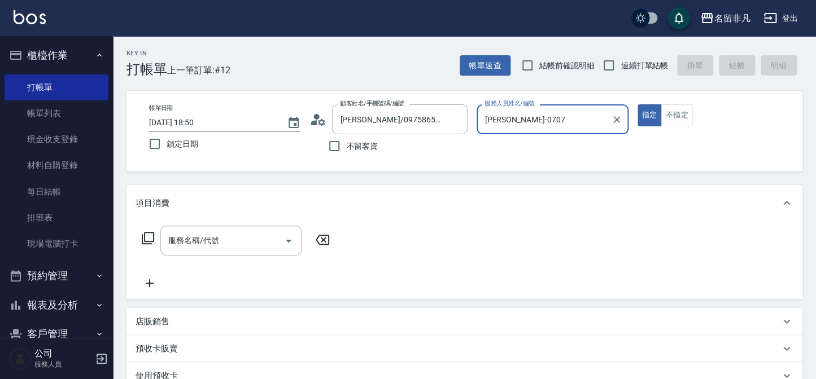
click at [637, 104] on button "指定" at bounding box center [649, 115] width 24 height 22
type input "[PERSON_NAME]-07"
type button "true"
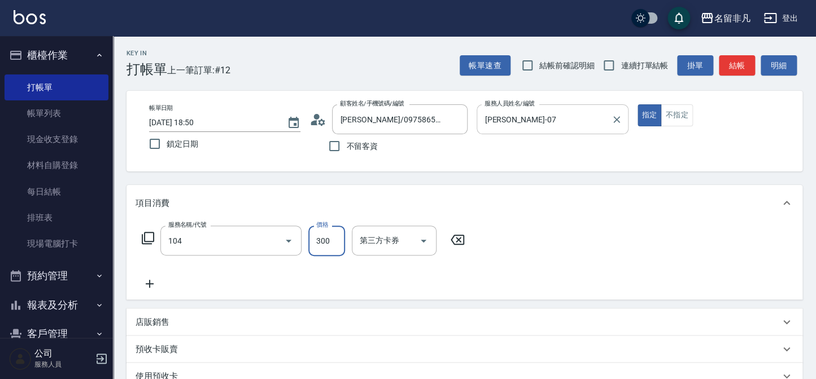
type input "洗髮(104)"
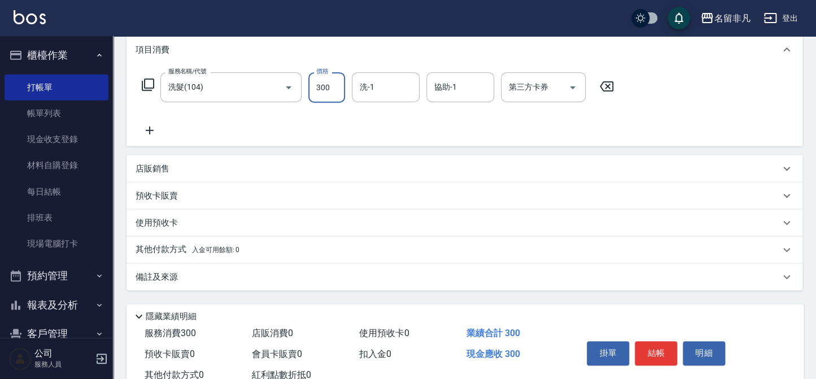
scroll to position [190, 0]
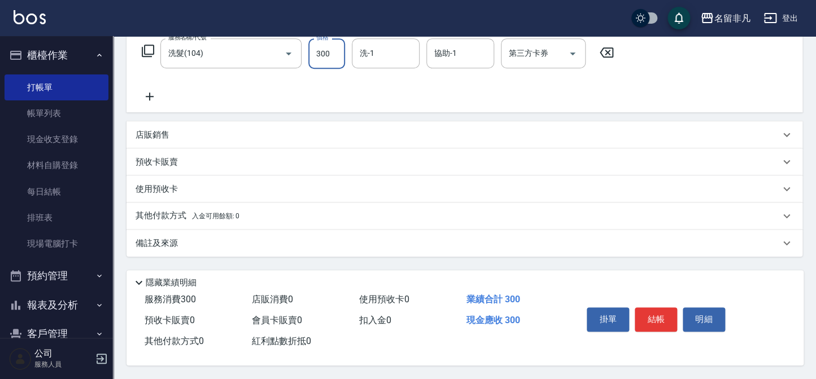
click at [662, 331] on div "掛單 結帳 明細" at bounding box center [655, 321] width 147 height 36
click at [661, 326] on button "結帳" at bounding box center [656, 320] width 42 height 24
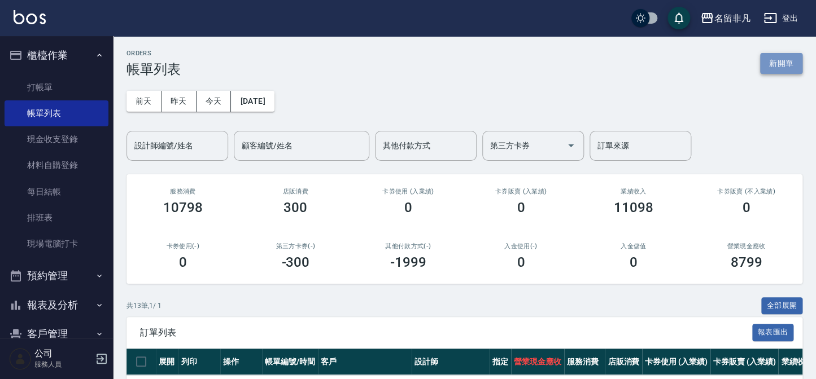
click at [788, 61] on button "新開單" at bounding box center [781, 63] width 42 height 21
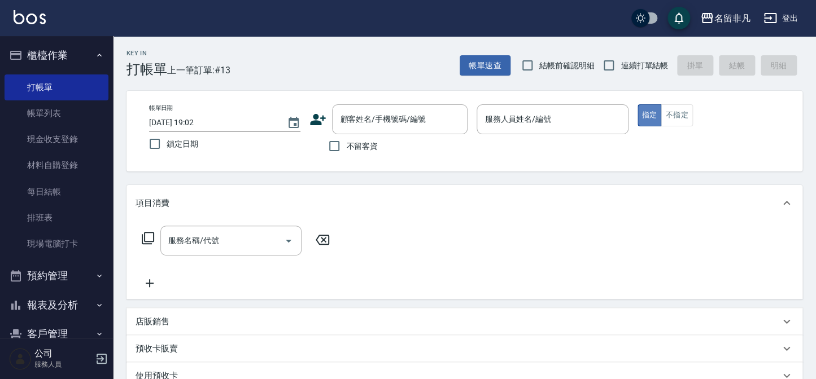
click at [652, 116] on button "指定" at bounding box center [649, 115] width 24 height 22
click at [684, 116] on button "不指定" at bounding box center [677, 115] width 32 height 22
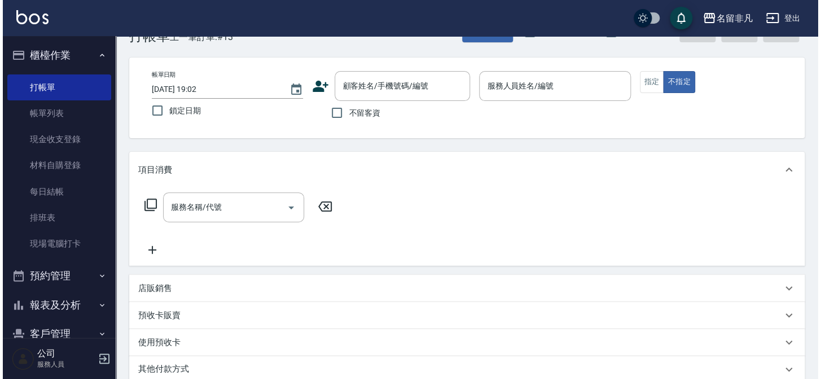
scroll to position [51, 0]
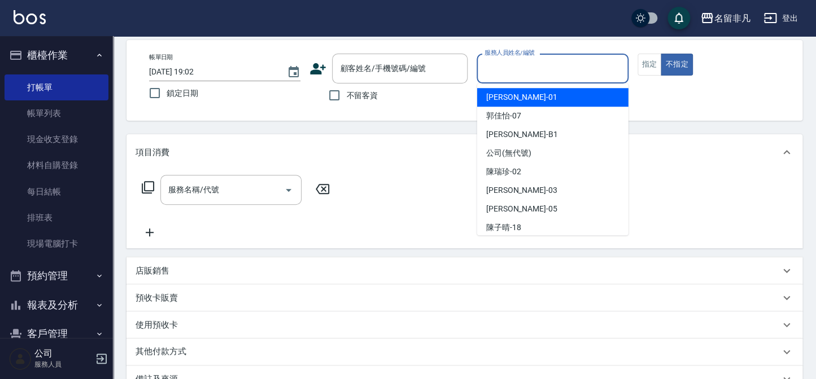
click at [592, 72] on input "服務人員姓名/編號" at bounding box center [552, 69] width 141 height 20
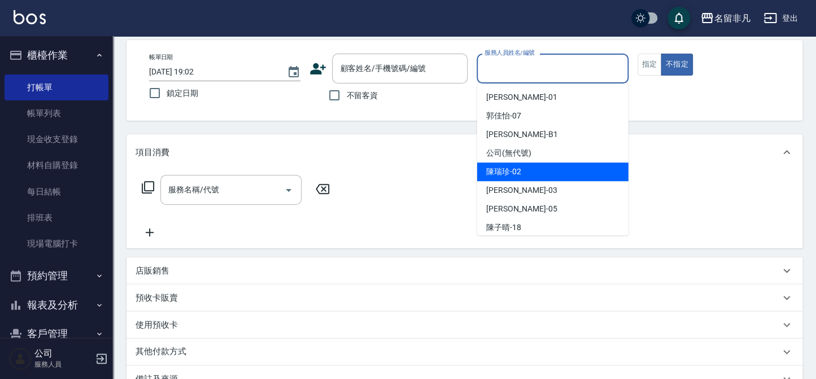
drag, startPoint x: 556, startPoint y: 171, endPoint x: 525, endPoint y: 172, distance: 31.1
click at [555, 171] on div "[PERSON_NAME]-02" at bounding box center [552, 172] width 151 height 19
type input "[PERSON_NAME]-02"
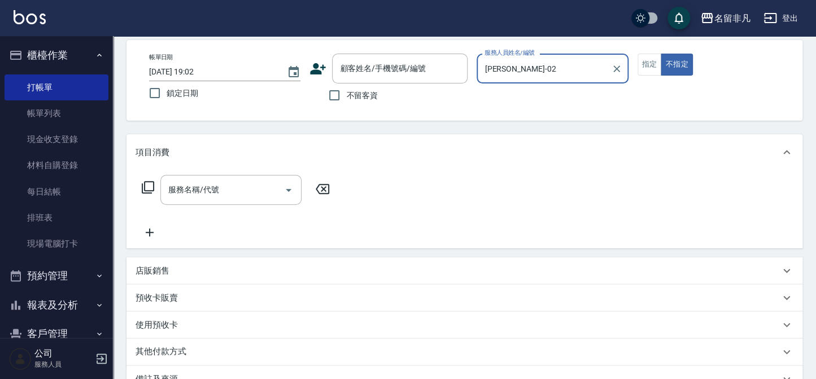
click at [152, 185] on icon at bounding box center [148, 188] width 14 height 14
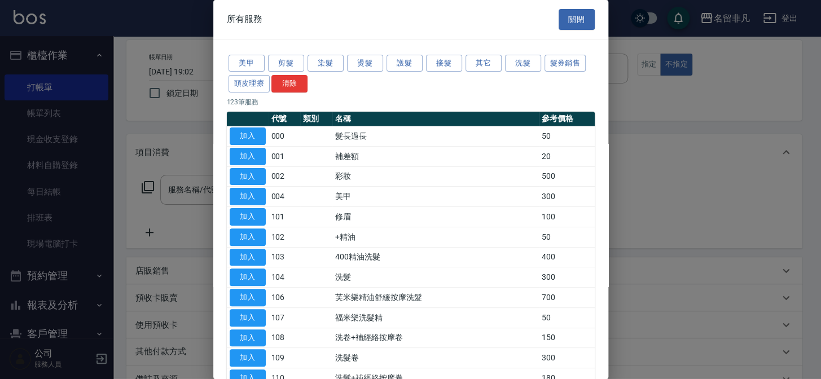
drag, startPoint x: 152, startPoint y: 185, endPoint x: 154, endPoint y: 180, distance: 5.8
click at [151, 180] on div at bounding box center [410, 189] width 821 height 379
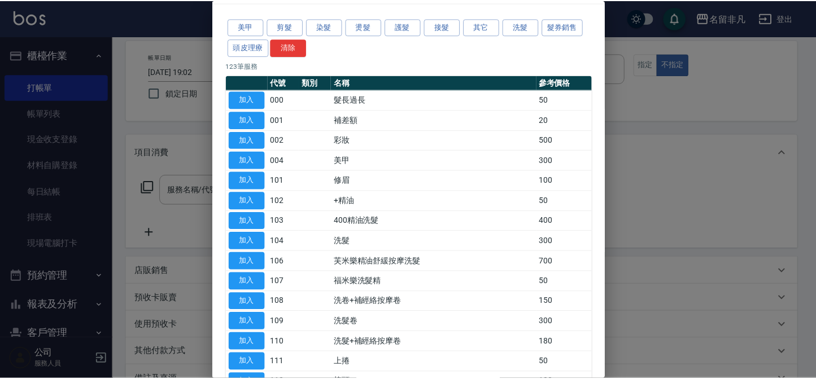
scroll to position [0, 0]
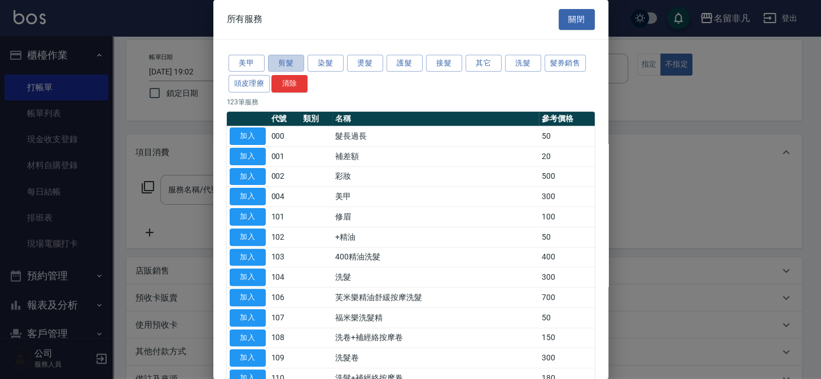
drag, startPoint x: 279, startPoint y: 62, endPoint x: 321, endPoint y: 109, distance: 62.8
click at [283, 62] on button "剪髮" at bounding box center [286, 64] width 36 height 18
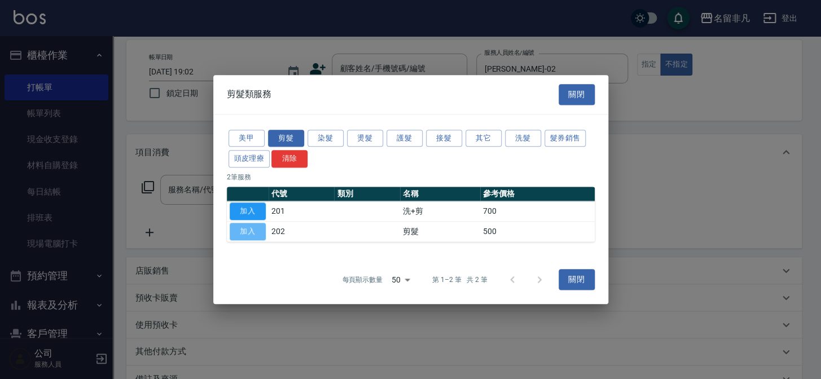
drag, startPoint x: 240, startPoint y: 231, endPoint x: 250, endPoint y: 226, distance: 11.1
click at [244, 230] on button "加入" at bounding box center [248, 232] width 36 height 18
type input "剪髮(202)"
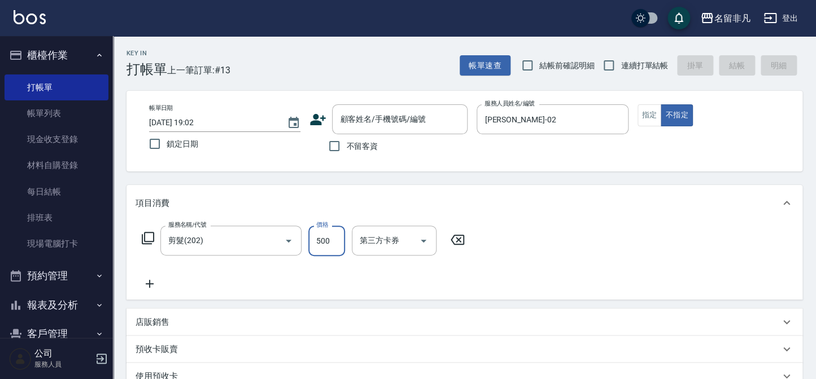
click at [331, 243] on input "500" at bounding box center [326, 241] width 37 height 30
click at [320, 239] on input "4400" at bounding box center [326, 241] width 37 height 30
type input "400"
click at [336, 143] on input "不留客資" at bounding box center [334, 146] width 24 height 24
checkbox input "true"
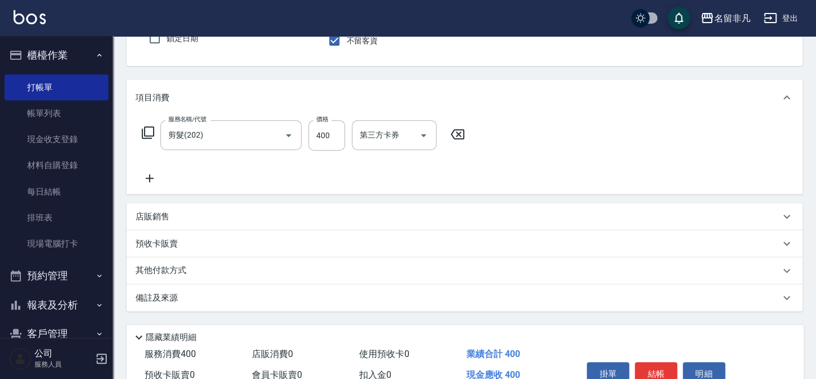
scroll to position [163, 0]
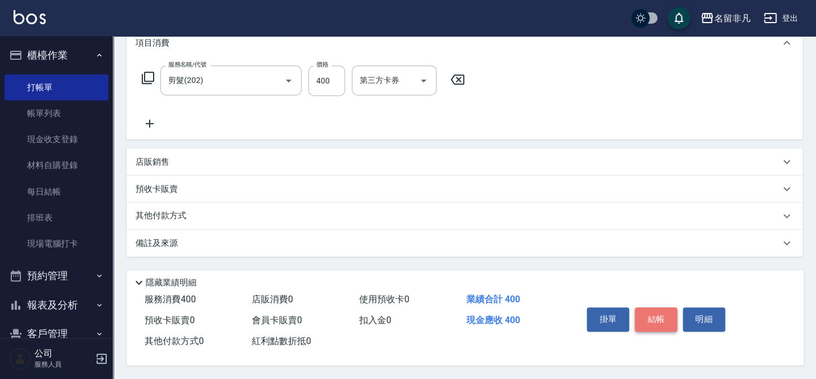
click at [652, 317] on button "結帳" at bounding box center [656, 320] width 42 height 24
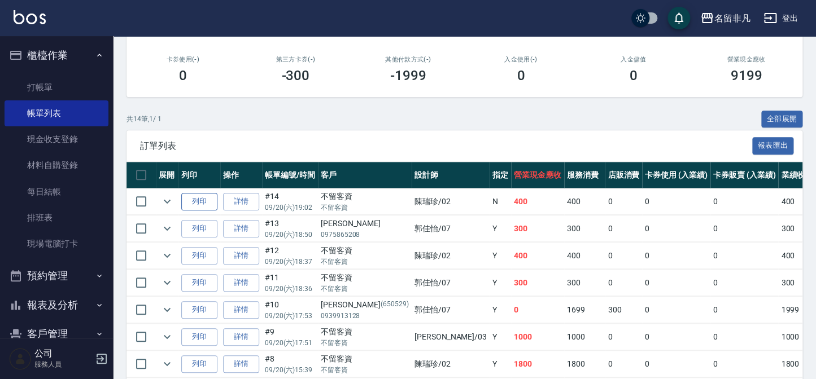
scroll to position [205, 0]
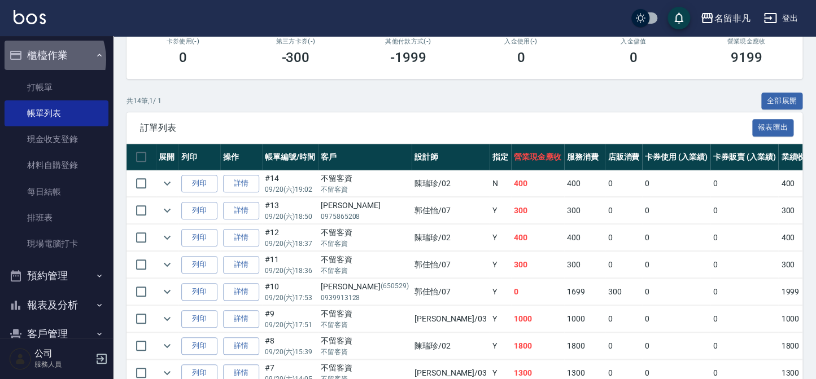
click at [41, 59] on button "櫃檯作業" at bounding box center [57, 55] width 104 height 29
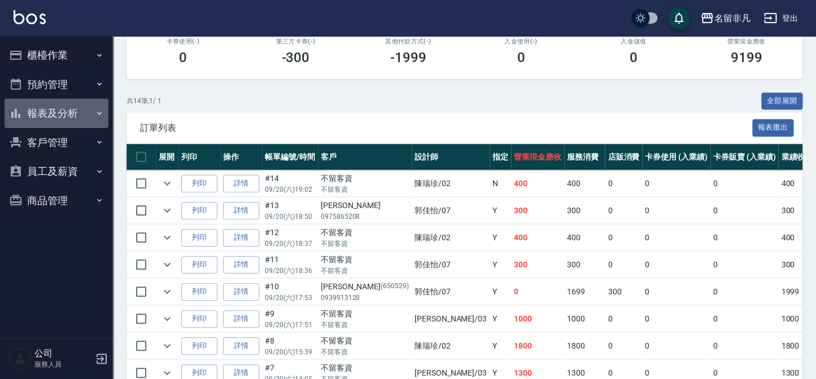
click at [68, 115] on button "報表及分析" at bounding box center [57, 113] width 104 height 29
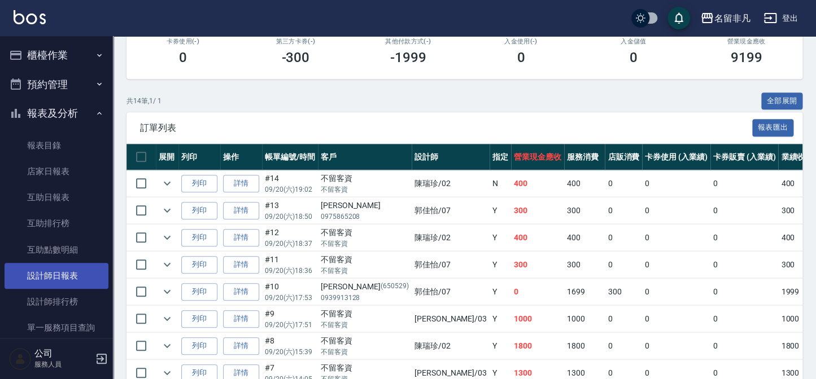
drag, startPoint x: 63, startPoint y: 270, endPoint x: 68, endPoint y: 269, distance: 5.9
click at [63, 270] on link "設計師日報表" at bounding box center [57, 276] width 104 height 26
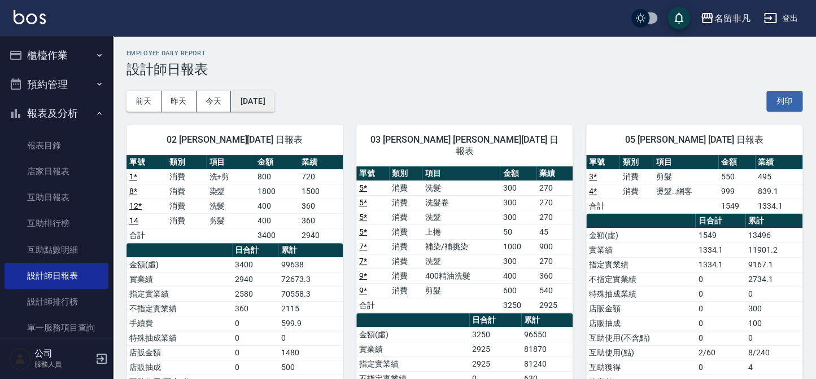
click at [274, 105] on button "[DATE]" at bounding box center [252, 101] width 43 height 21
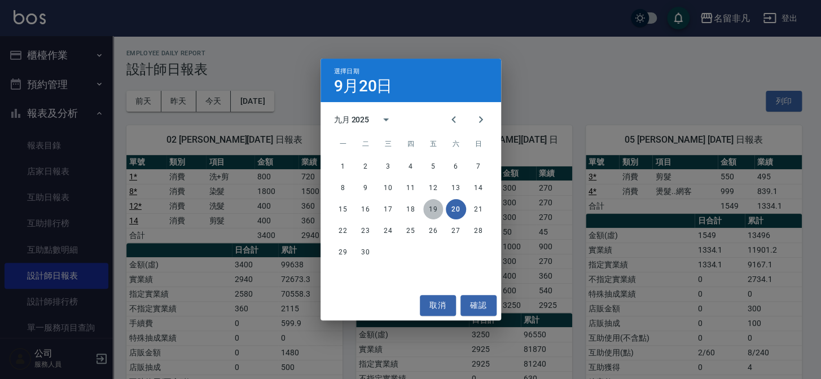
click at [430, 212] on button "19" at bounding box center [433, 209] width 20 height 20
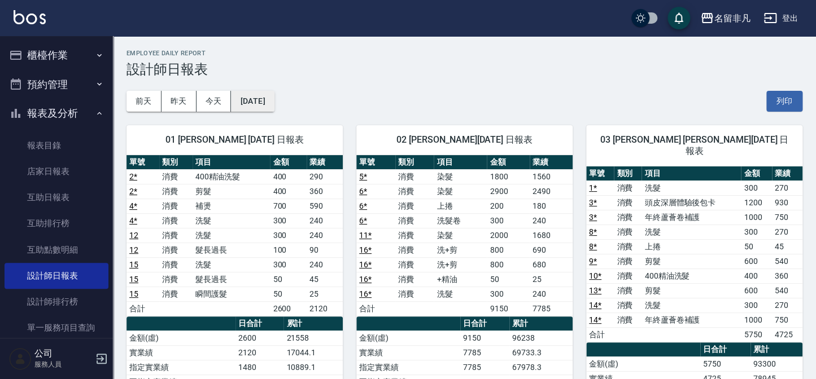
click at [274, 102] on button "[DATE]" at bounding box center [252, 101] width 43 height 21
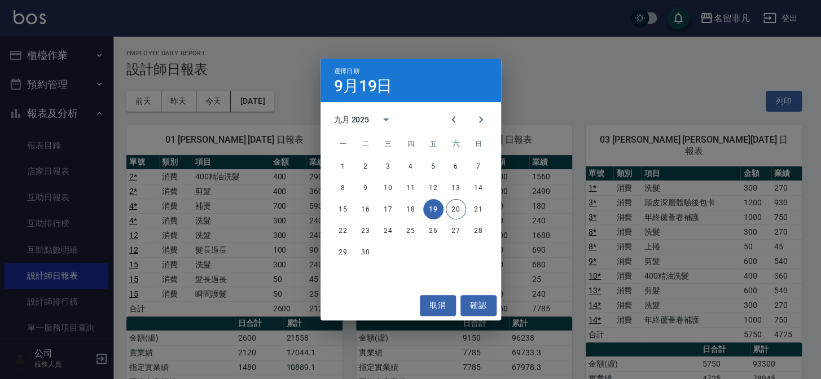
click at [450, 208] on button "20" at bounding box center [456, 209] width 20 height 20
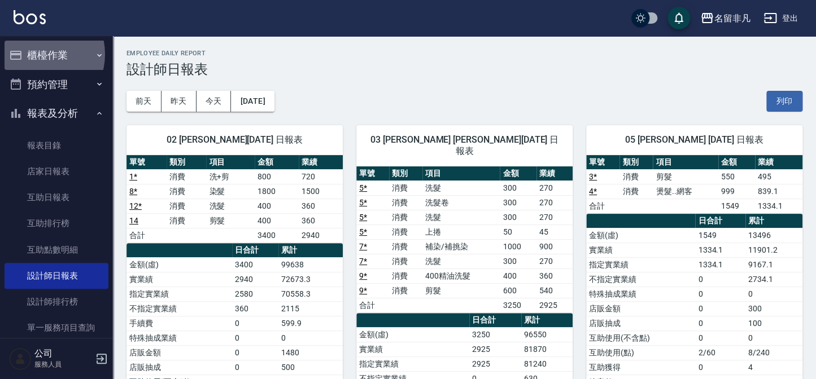
click at [36, 54] on button "櫃檯作業" at bounding box center [57, 55] width 104 height 29
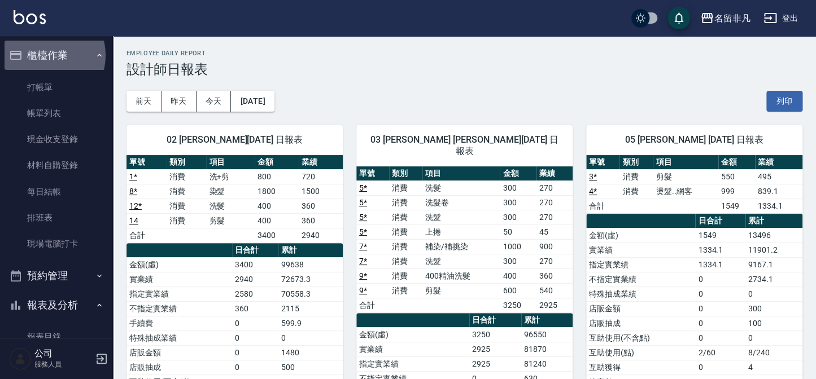
click at [46, 55] on button "櫃檯作業" at bounding box center [57, 55] width 104 height 29
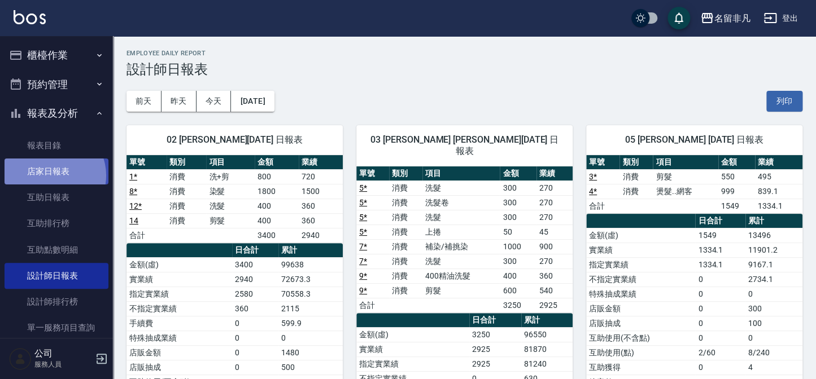
click at [50, 176] on link "店家日報表" at bounding box center [57, 172] width 104 height 26
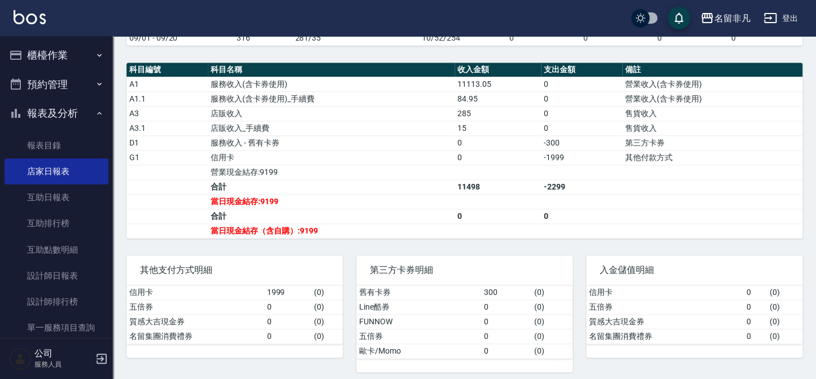
scroll to position [372, 0]
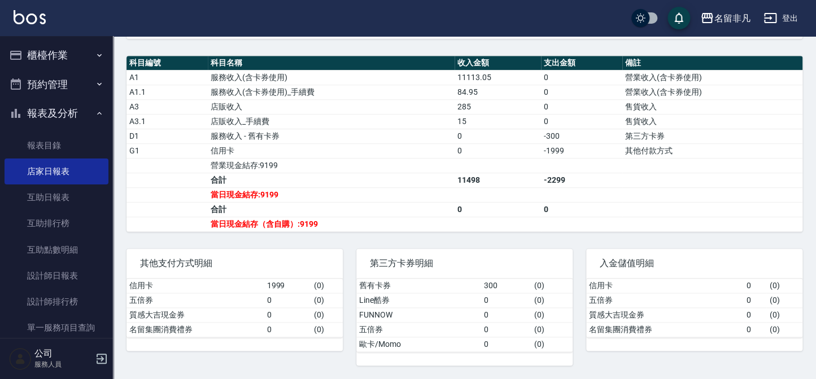
click at [67, 113] on button "報表及分析" at bounding box center [57, 113] width 104 height 29
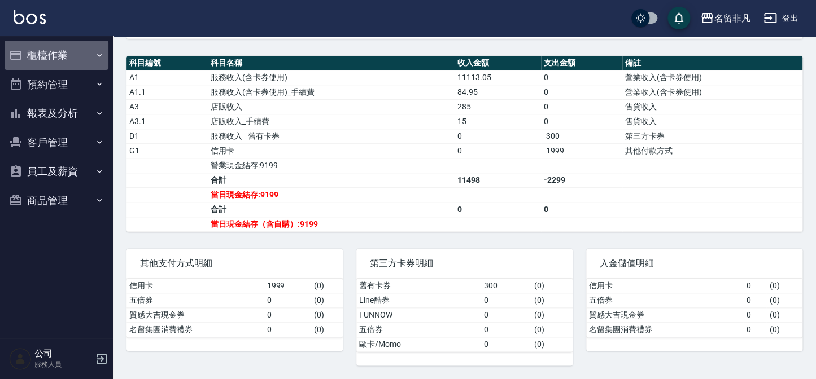
click at [51, 59] on button "櫃檯作業" at bounding box center [57, 55] width 104 height 29
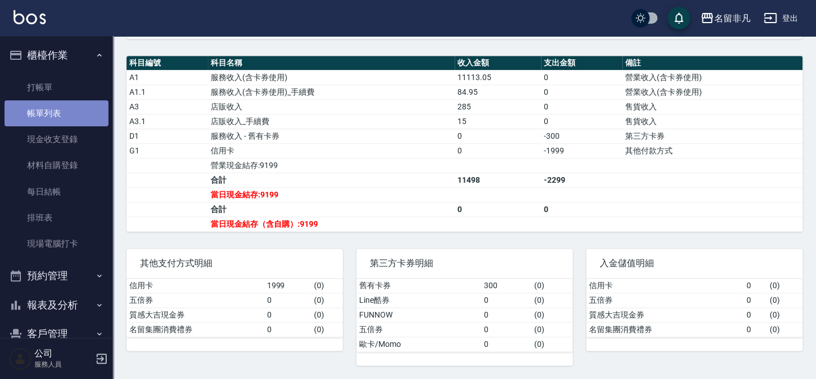
click at [62, 113] on link "帳單列表" at bounding box center [57, 113] width 104 height 26
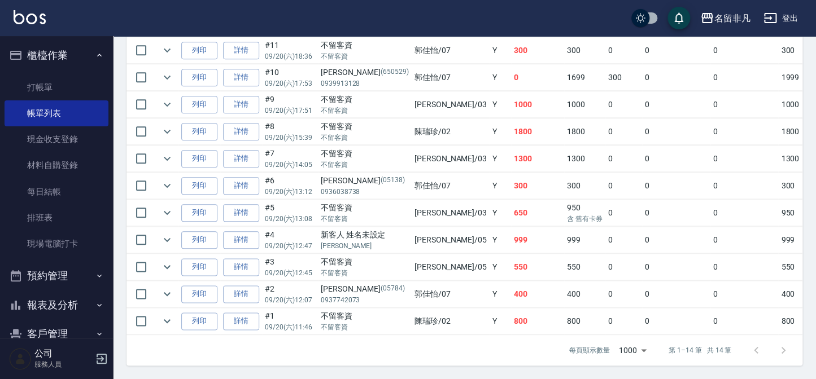
scroll to position [425, 0]
click at [239, 231] on link "詳情" at bounding box center [241, 240] width 36 height 18
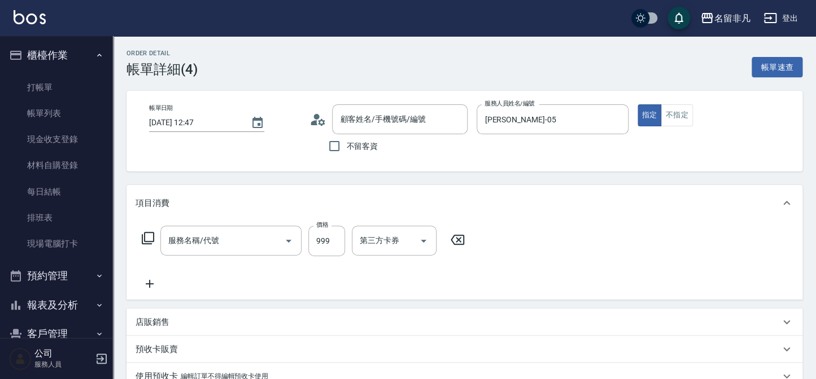
type input "[DATE] 12:47"
type input "[PERSON_NAME]-05"
type input "新客人 姓名未設定/[PERSON_NAME]/null"
type input "燙髮..網客(299)"
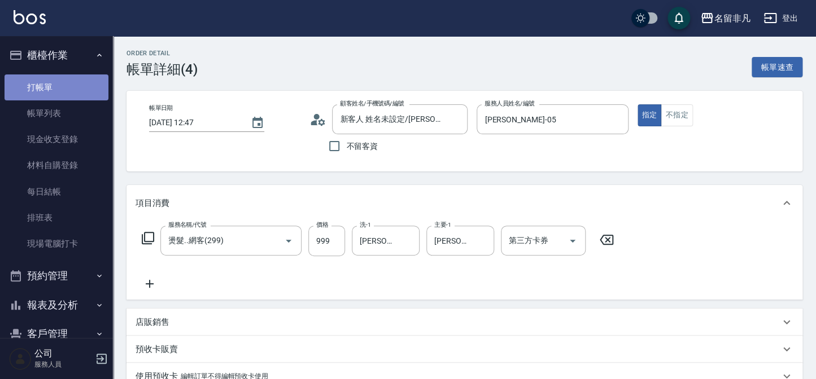
click at [59, 90] on link "打帳單" at bounding box center [57, 88] width 104 height 26
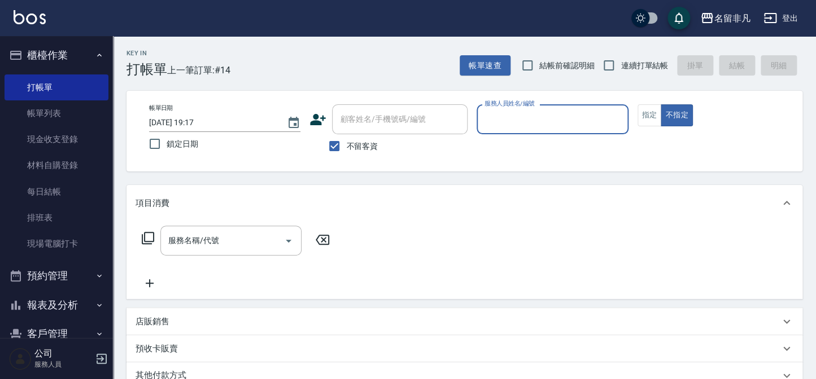
click at [347, 145] on span "不留客資" at bounding box center [362, 147] width 32 height 12
click at [346, 145] on input "不留客資" at bounding box center [334, 146] width 24 height 24
checkbox input "false"
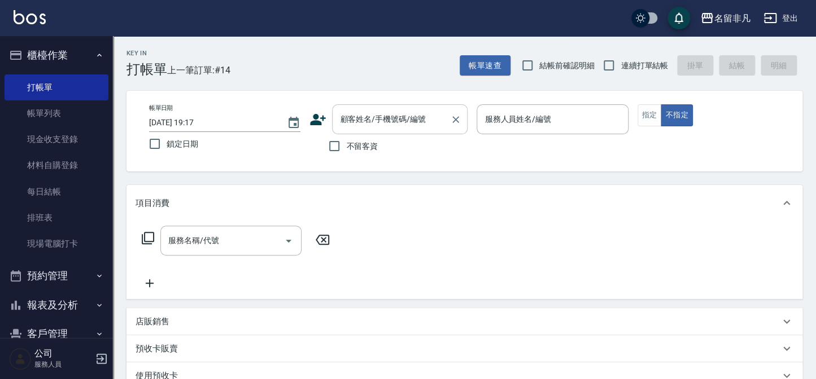
click at [353, 131] on div "顧客姓名/手機號碼/編號" at bounding box center [400, 119] width 136 height 30
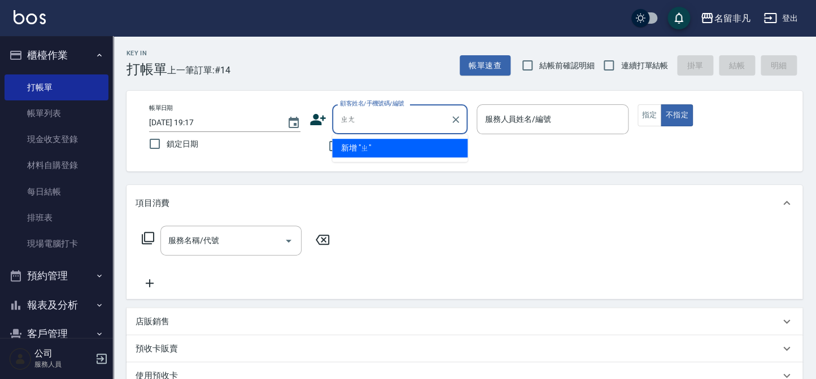
type input "張"
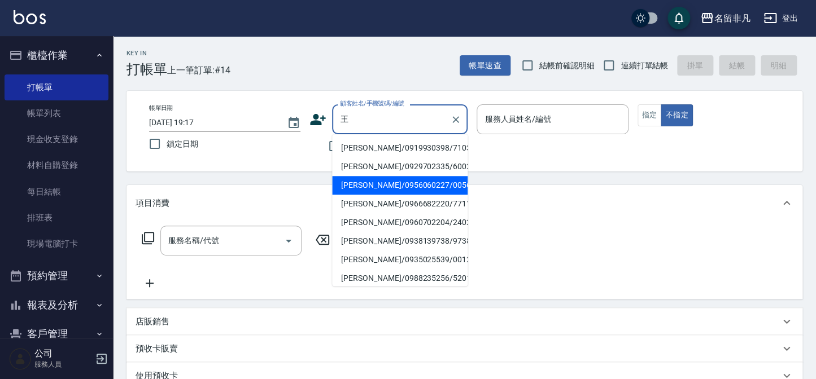
click at [383, 185] on li "[PERSON_NAME]/0956060227/005606" at bounding box center [400, 185] width 136 height 19
type input "[PERSON_NAME]/0956060227/005606"
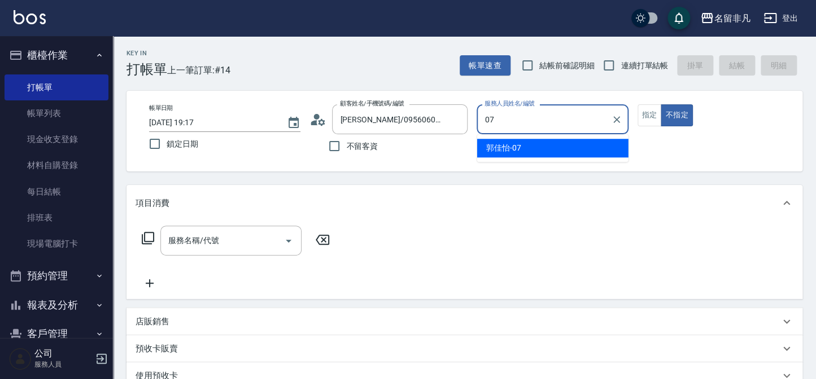
type input "[PERSON_NAME]-07"
type button "false"
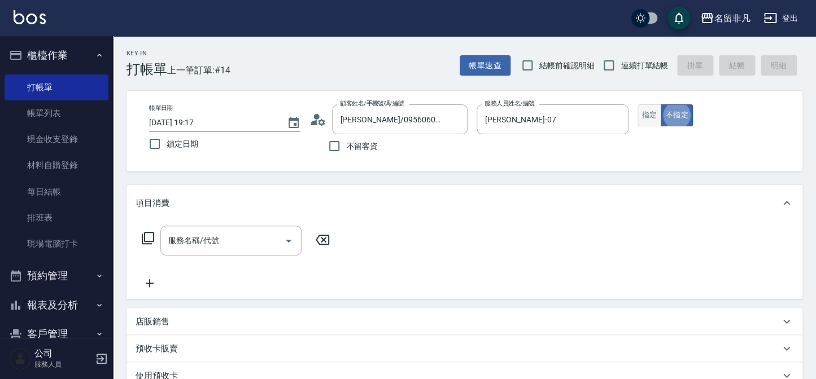
click at [657, 117] on button "指定" at bounding box center [649, 115] width 24 height 22
click at [236, 220] on div "項目消費" at bounding box center [464, 203] width 676 height 36
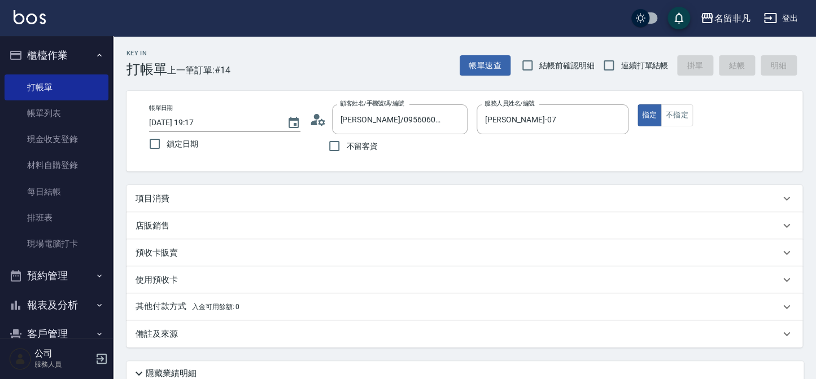
click at [241, 232] on div "店販銷售" at bounding box center [464, 225] width 676 height 27
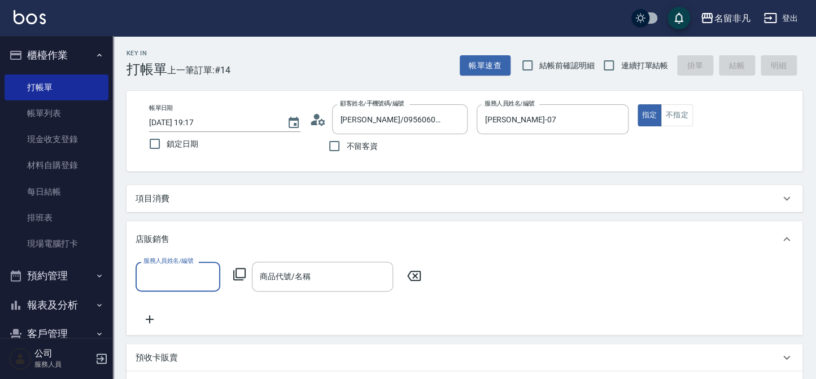
click at [234, 246] on div "店販銷售" at bounding box center [464, 239] width 676 height 36
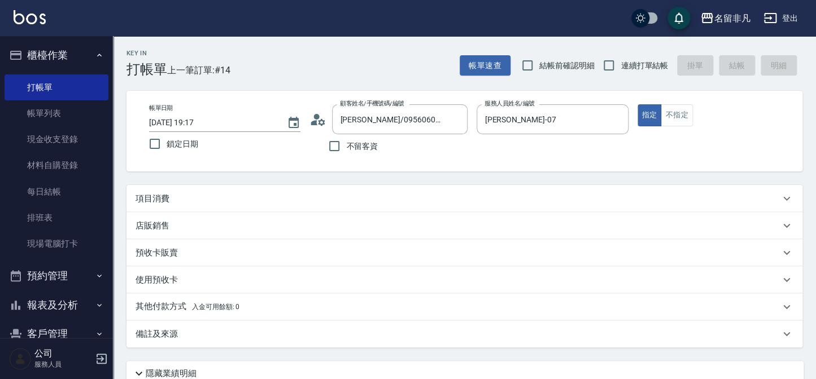
click at [232, 207] on div "項目消費" at bounding box center [464, 198] width 676 height 27
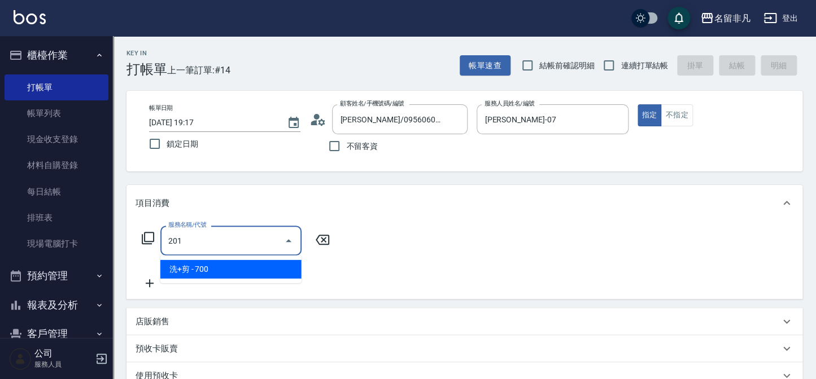
type input "洗+剪(201)"
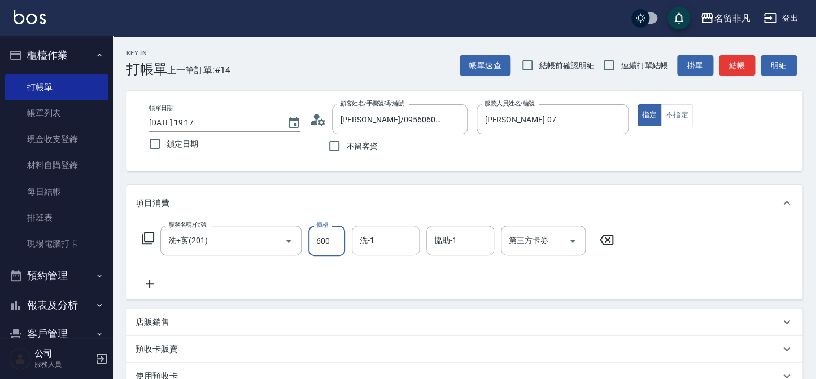
type input "600"
click at [401, 243] on input "洗-1" at bounding box center [386, 241] width 58 height 20
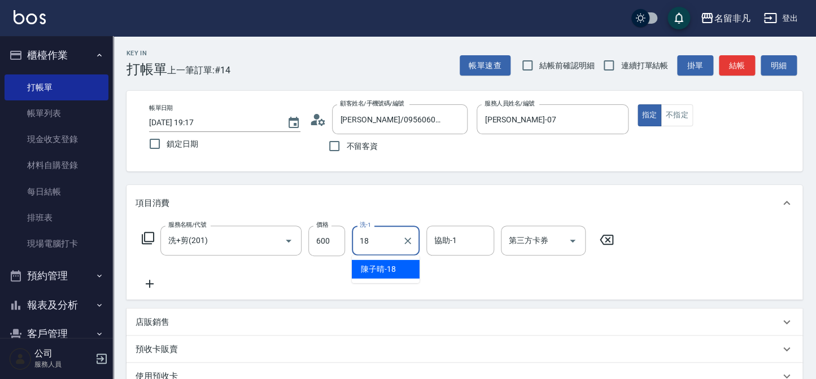
type input "18"
type input "3"
type input "[PERSON_NAME]-18"
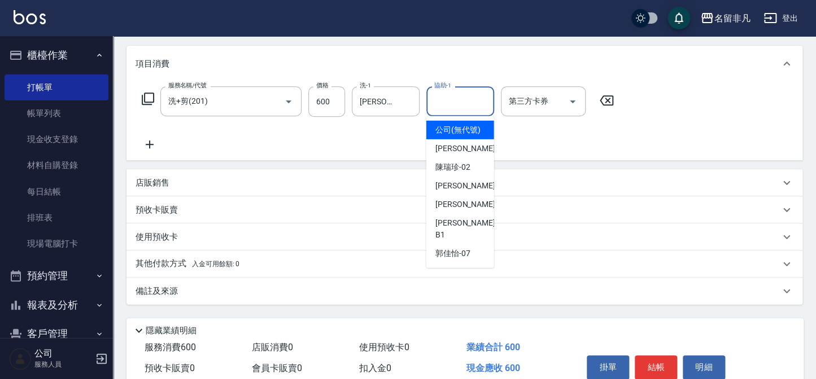
scroll to position [190, 0]
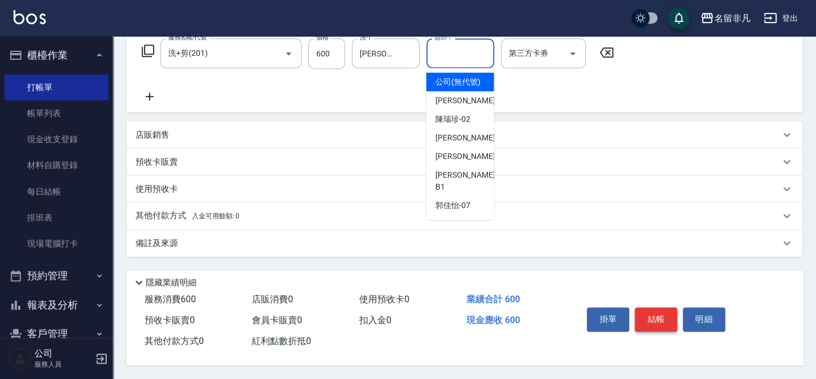
click at [663, 327] on button "結帳" at bounding box center [656, 320] width 42 height 24
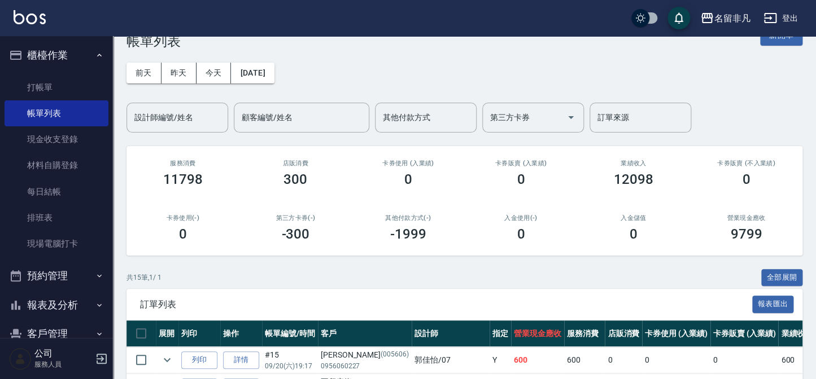
scroll to position [51, 0]
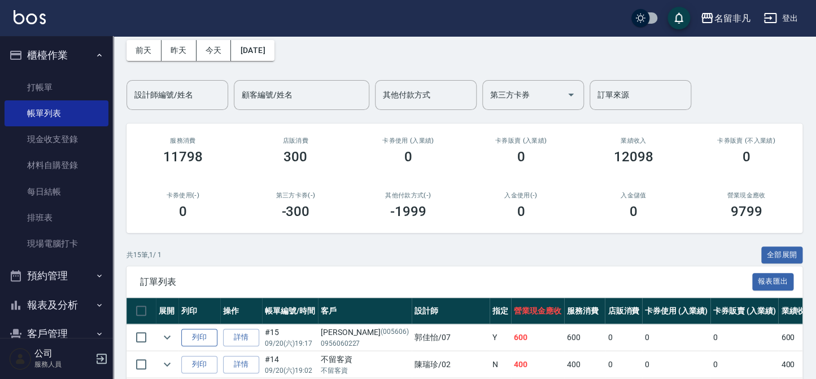
click at [202, 338] on button "列印" at bounding box center [199, 338] width 36 height 18
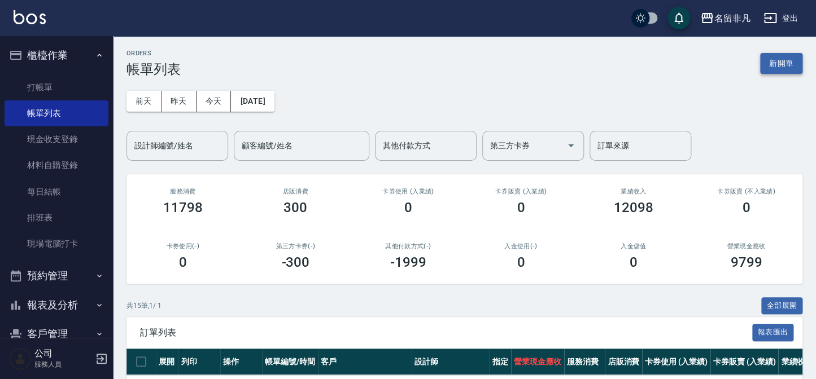
click at [783, 68] on button "新開單" at bounding box center [781, 63] width 42 height 21
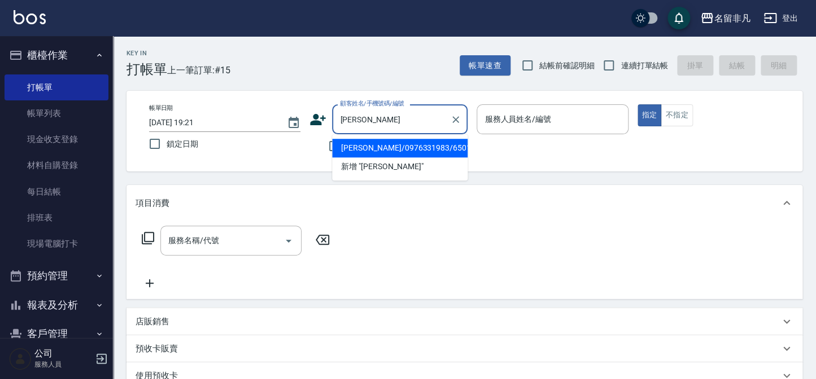
click at [410, 138] on ul "[PERSON_NAME]/0976331983/650124 新增 "[PERSON_NAME]"" at bounding box center [400, 157] width 136 height 46
click at [412, 147] on li "[PERSON_NAME]/0976331983/650124" at bounding box center [400, 148] width 136 height 19
type input "[PERSON_NAME]/0976331983/650124"
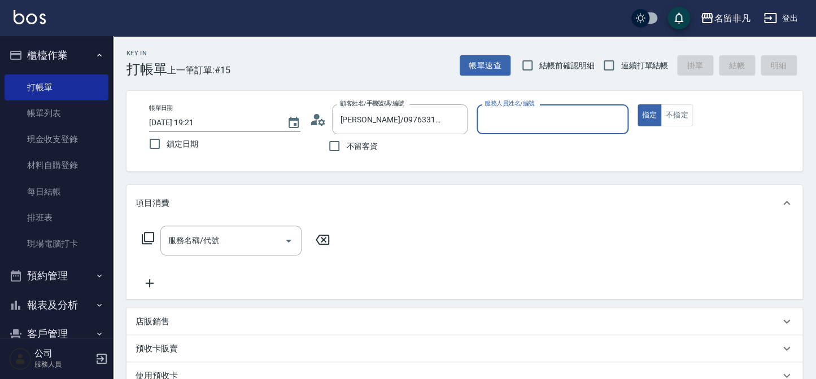
type input "[PERSON_NAME]-07"
click at [177, 257] on div "服務名稱/代號 服務名稱/代號" at bounding box center [236, 258] width 201 height 64
click at [192, 244] on div "服務名稱/代號 服務名稱/代號" at bounding box center [230, 241] width 141 height 30
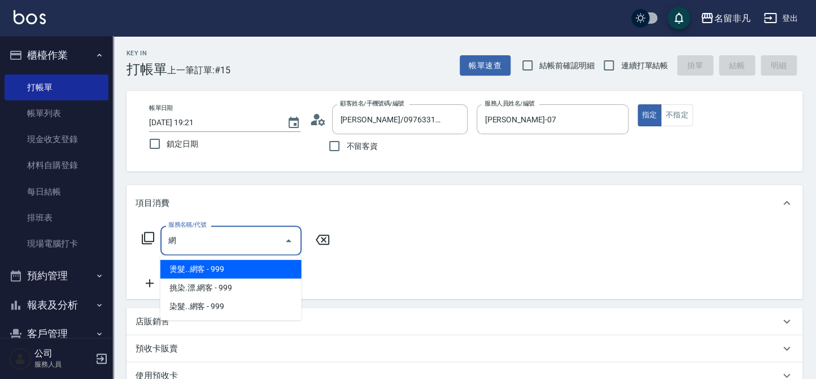
click at [230, 274] on span "燙髮..網客 - 999" at bounding box center [230, 269] width 141 height 19
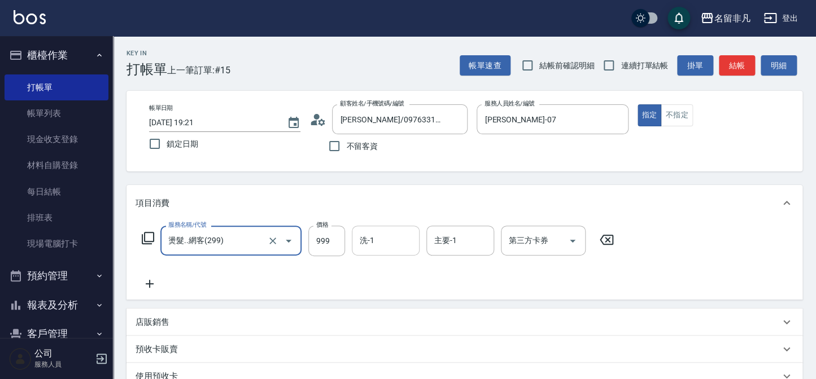
click at [384, 229] on div "洗-1" at bounding box center [386, 241] width 68 height 30
type input "燙髮..網客(299)"
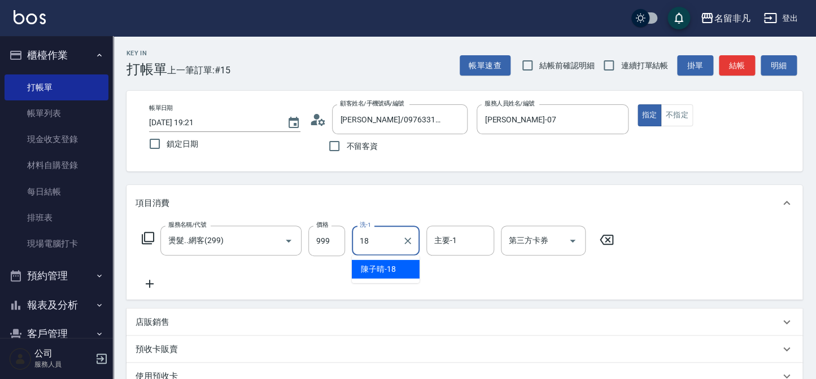
type input "[PERSON_NAME]-18"
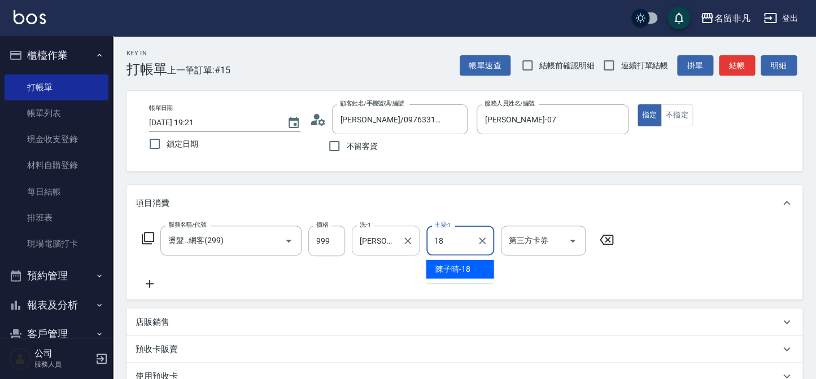
type input "[PERSON_NAME]-18"
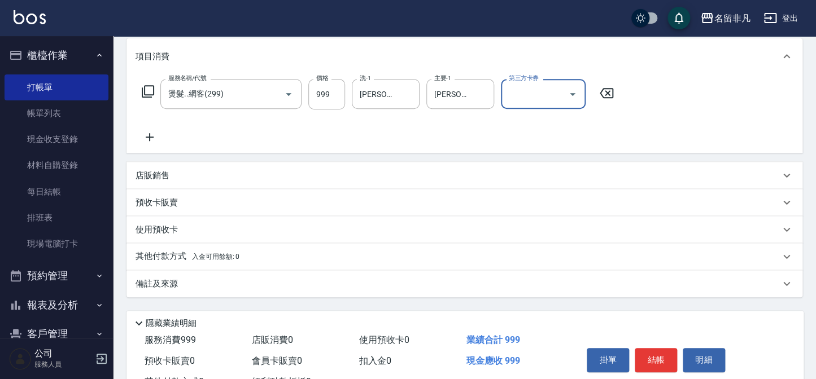
scroll to position [154, 0]
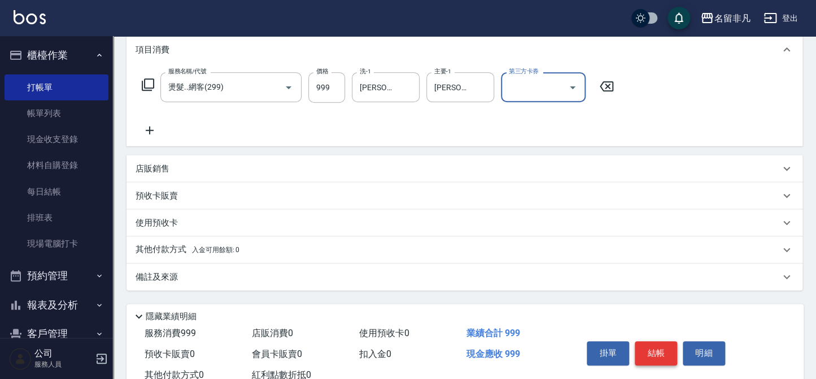
click at [657, 346] on button "結帳" at bounding box center [656, 354] width 42 height 24
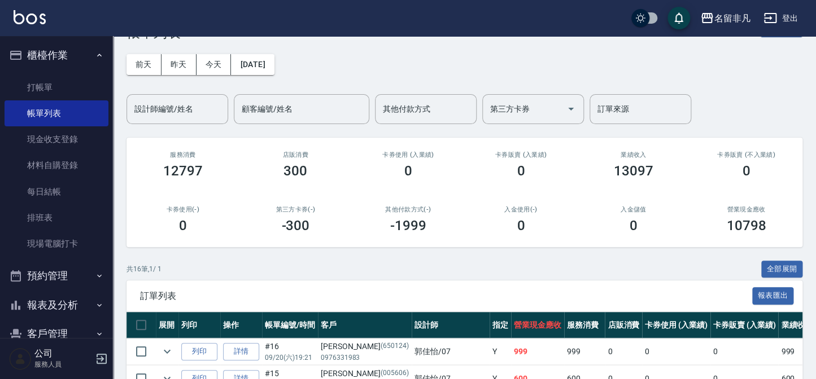
scroll to position [205, 0]
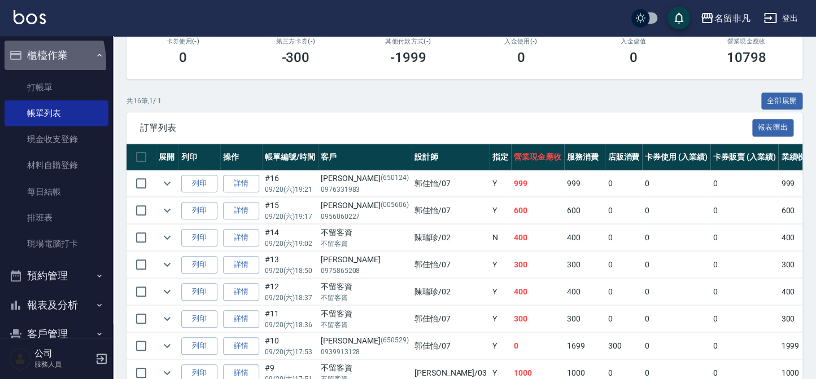
click at [23, 62] on button "櫃檯作業" at bounding box center [57, 55] width 104 height 29
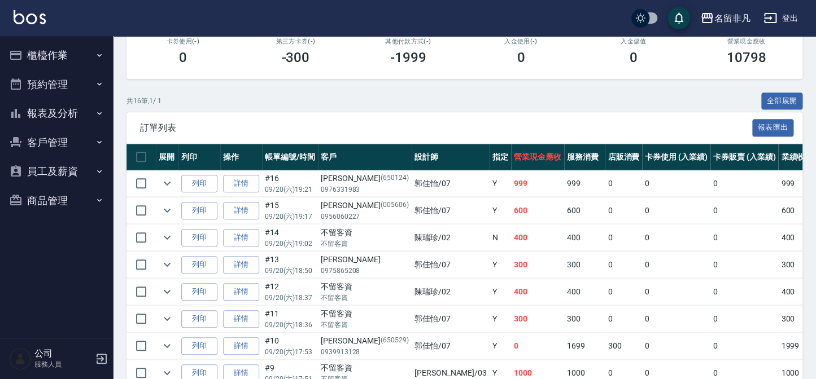
click at [53, 124] on button "報表及分析" at bounding box center [57, 113] width 104 height 29
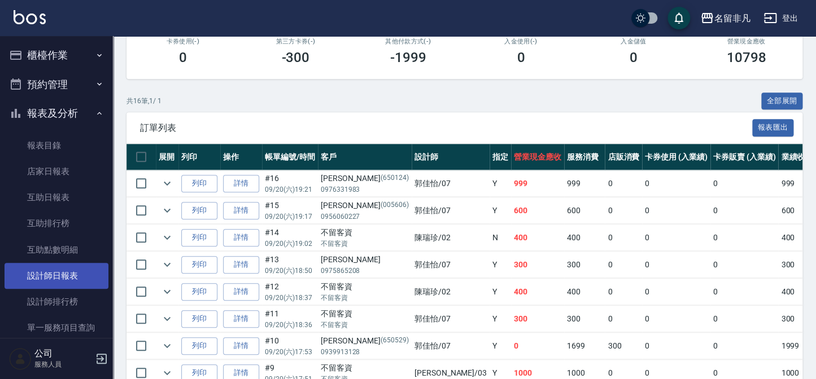
click at [78, 282] on link "設計師日報表" at bounding box center [57, 276] width 104 height 26
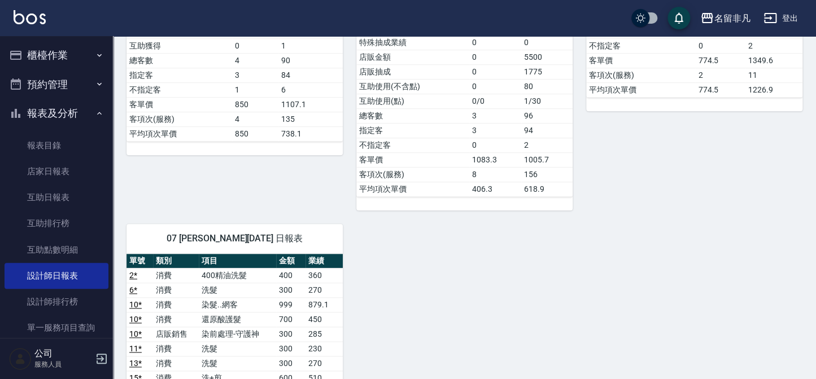
scroll to position [565, 0]
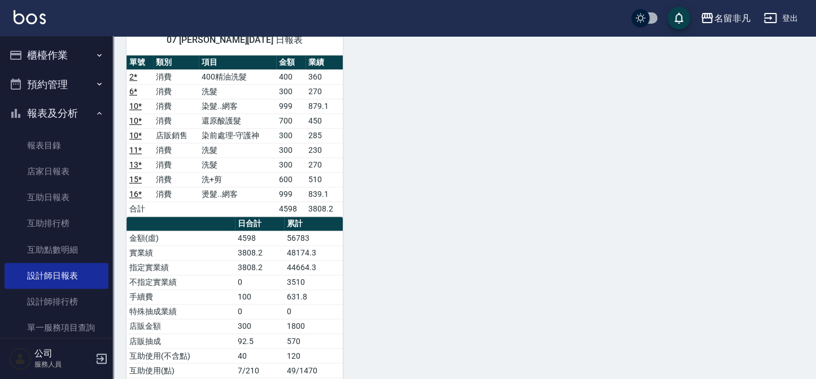
click at [20, 112] on icon "button" at bounding box center [16, 114] width 14 height 14
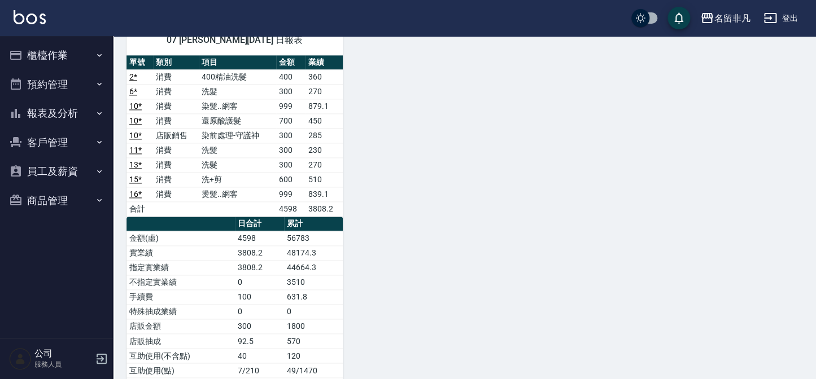
click at [44, 54] on button "櫃檯作業" at bounding box center [57, 55] width 104 height 29
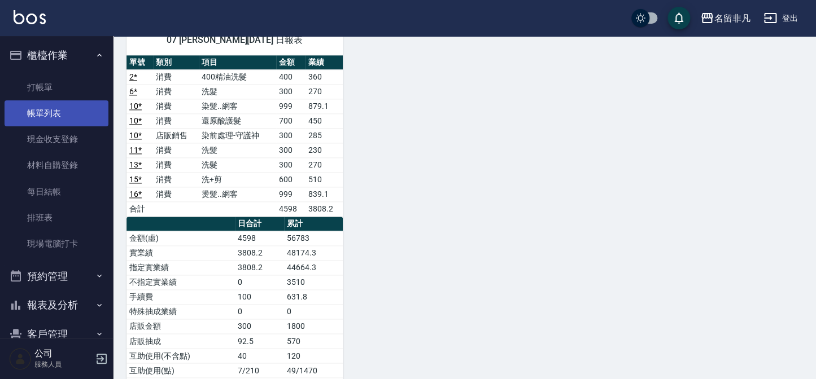
click at [48, 102] on link "帳單列表" at bounding box center [57, 113] width 104 height 26
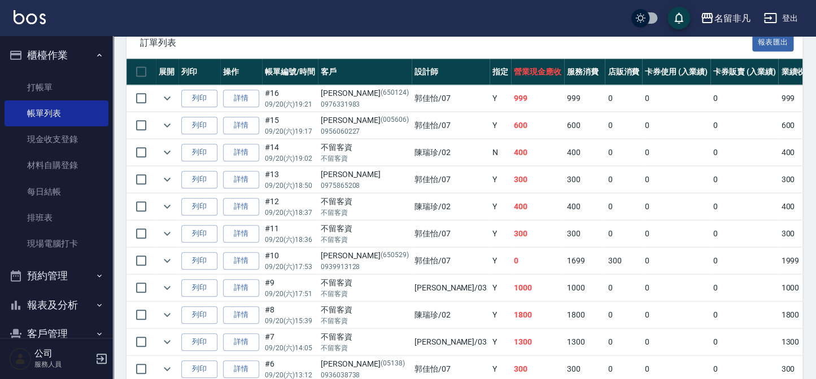
scroll to position [308, 0]
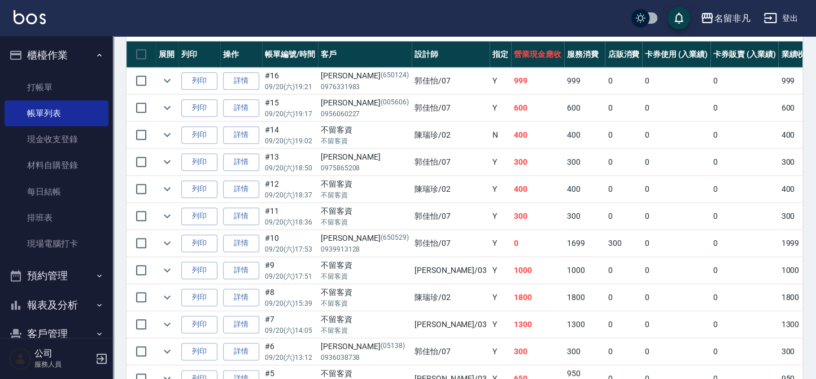
click at [23, 46] on button "櫃檯作業" at bounding box center [57, 55] width 104 height 29
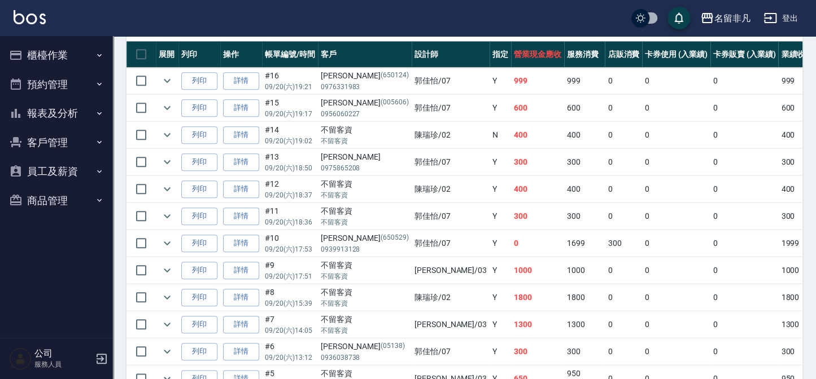
click at [49, 111] on button "報表及分析" at bounding box center [57, 113] width 104 height 29
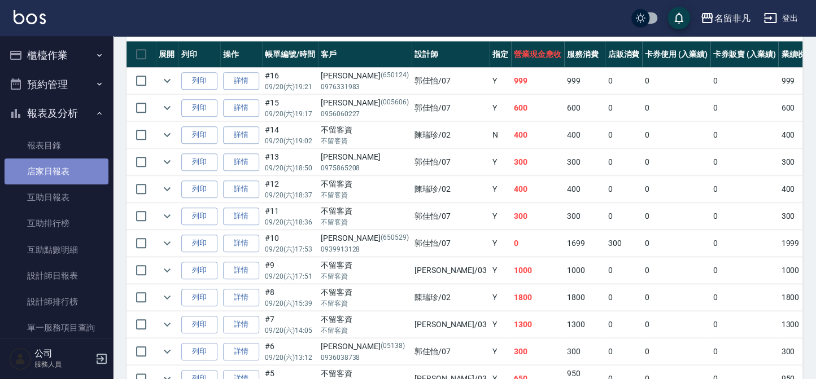
click at [56, 174] on link "店家日報表" at bounding box center [57, 172] width 104 height 26
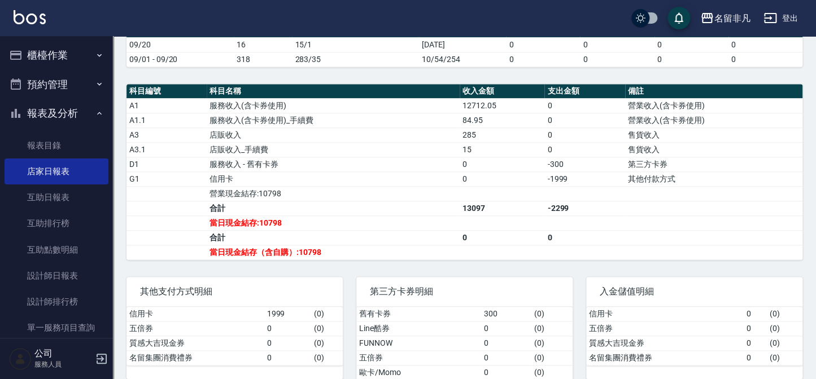
scroll to position [359, 0]
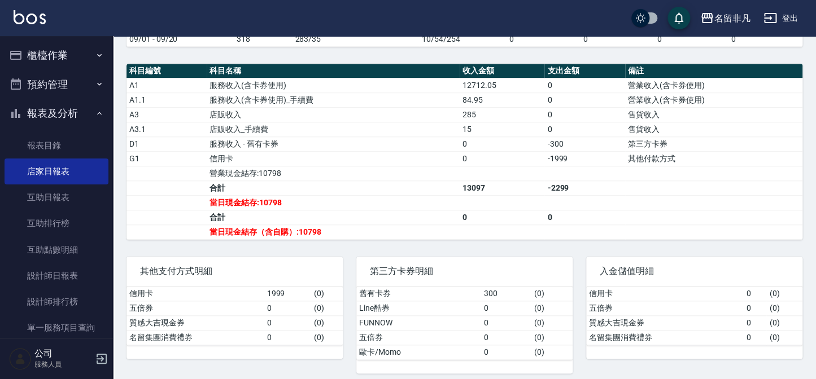
click at [95, 110] on icon "button" at bounding box center [99, 113] width 9 height 9
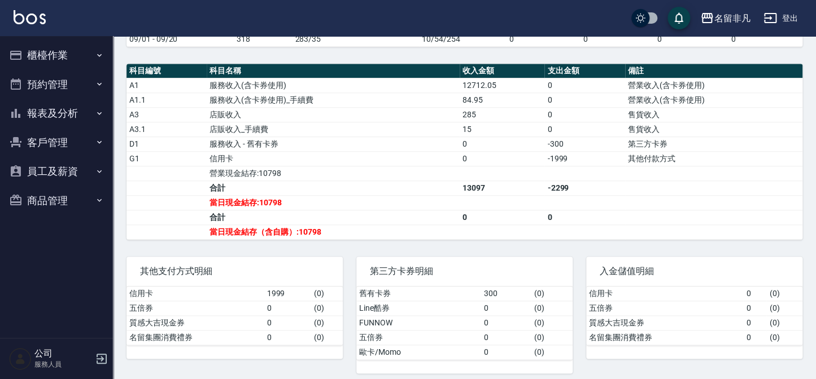
click at [64, 55] on button "櫃檯作業" at bounding box center [57, 55] width 104 height 29
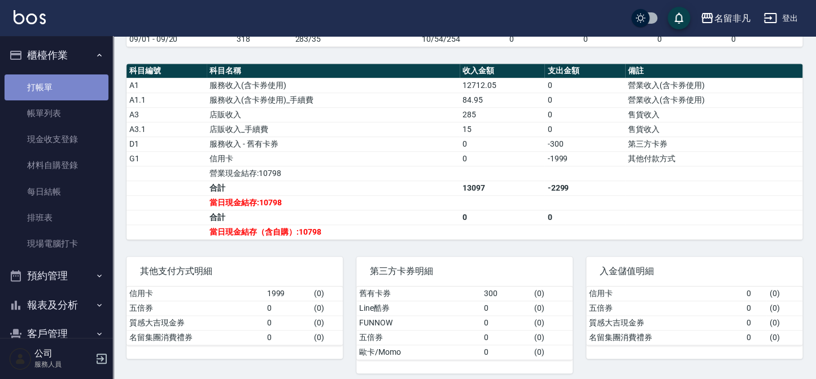
click at [64, 81] on link "打帳單" at bounding box center [57, 88] width 104 height 26
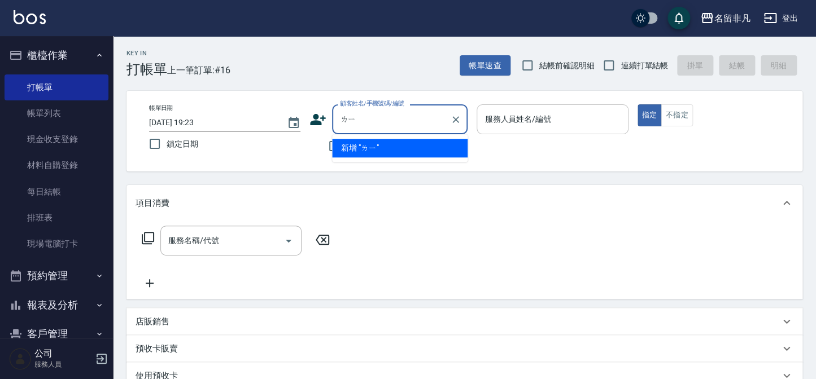
type input "ㄌ"
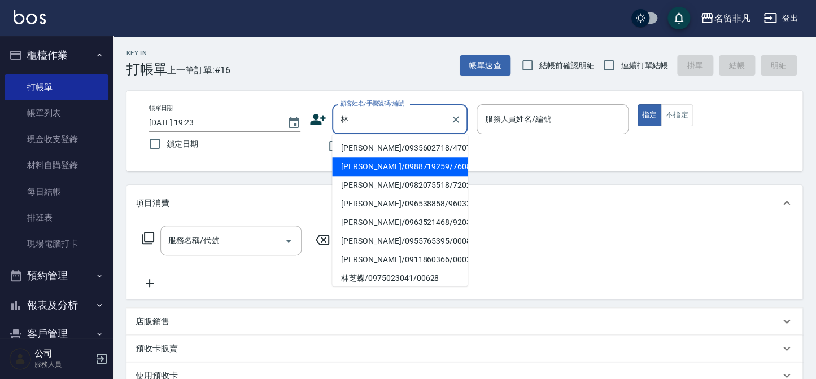
click at [356, 161] on li "[PERSON_NAME]/0988719259/760818" at bounding box center [400, 167] width 136 height 19
type input "[PERSON_NAME]/0988719259/760818"
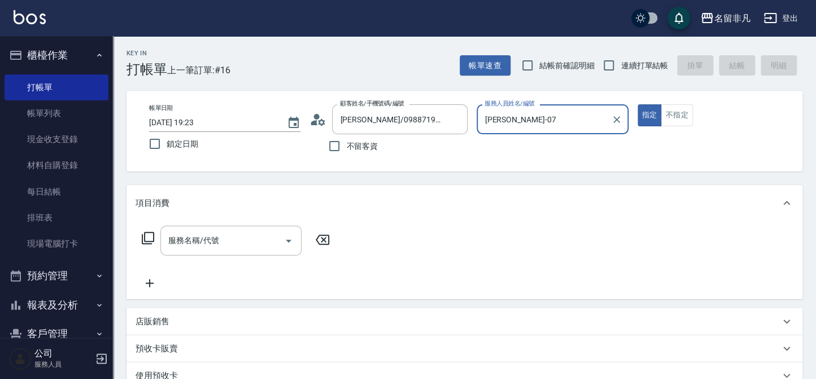
type input "[PERSON_NAME]-07"
click at [229, 251] on div "服務名稱/代號" at bounding box center [230, 241] width 141 height 30
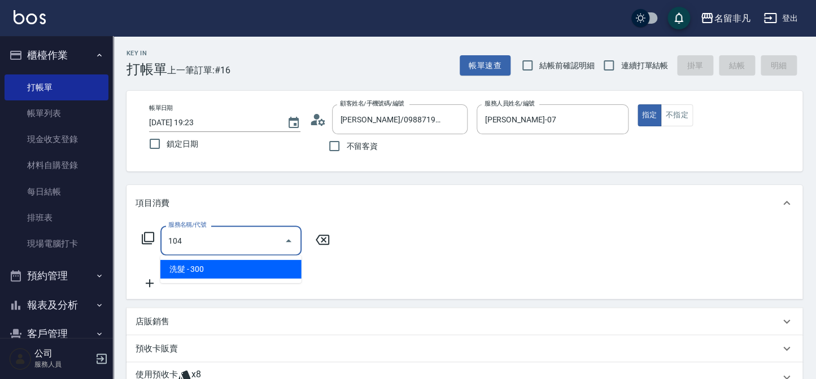
type input "洗髮(104)"
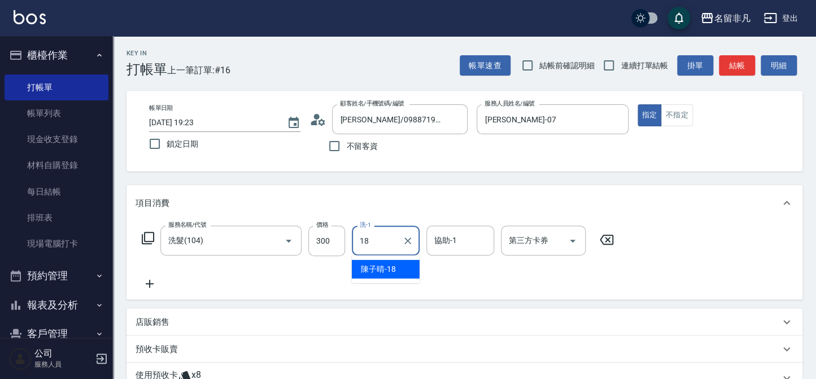
type input "[PERSON_NAME]-18"
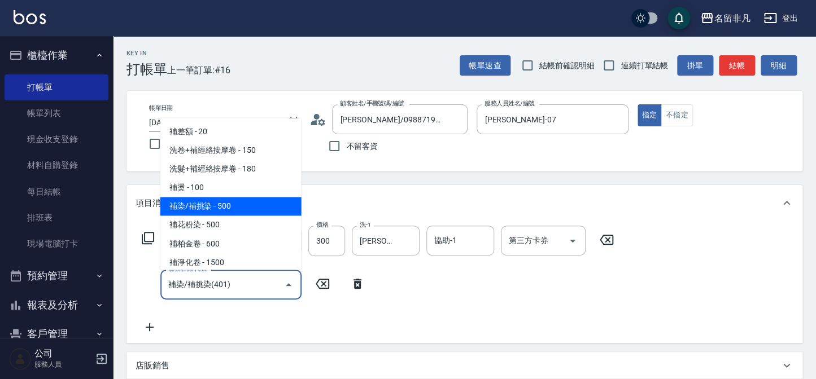
type input "補染/補挑染(401)"
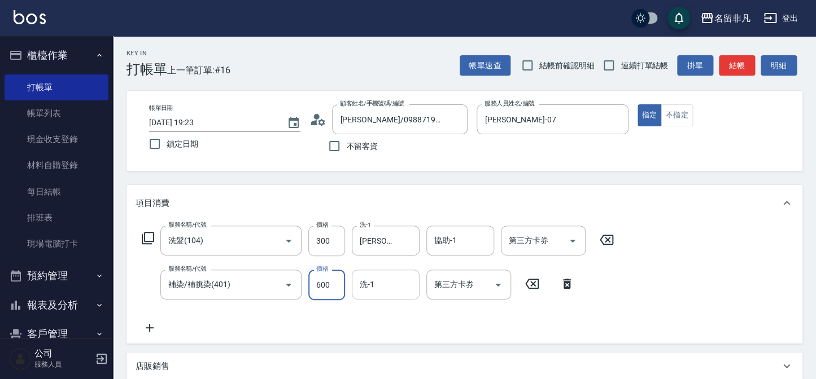
type input "600"
click at [408, 292] on input "洗-1" at bounding box center [386, 285] width 58 height 20
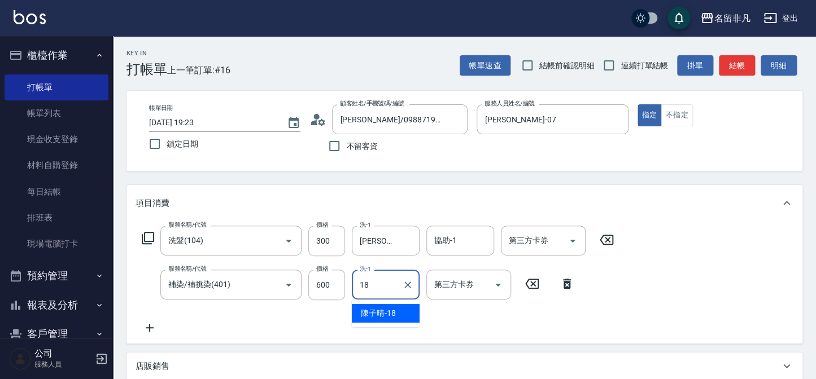
type input "[PERSON_NAME]-18"
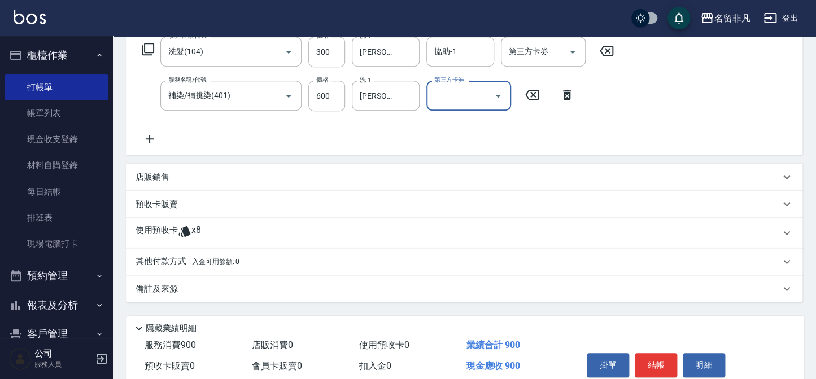
scroll to position [205, 0]
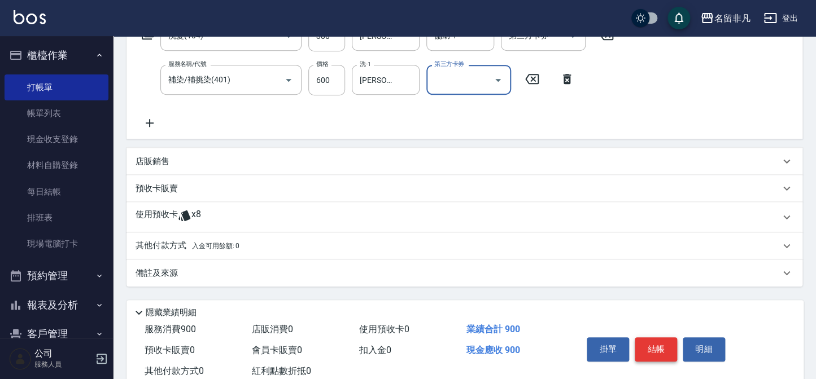
click at [665, 345] on button "結帳" at bounding box center [656, 350] width 42 height 24
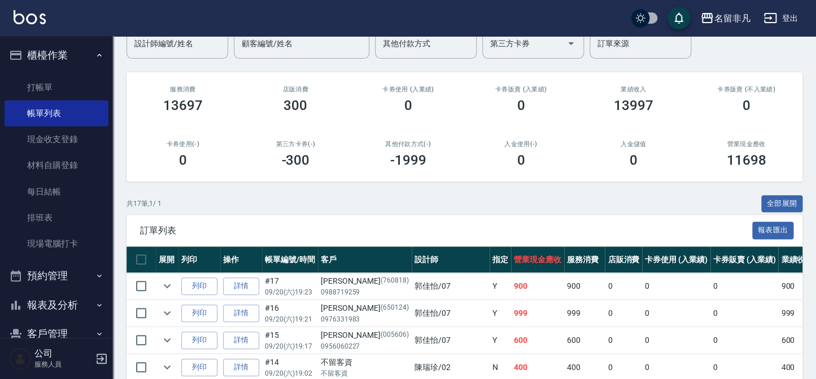
scroll to position [205, 0]
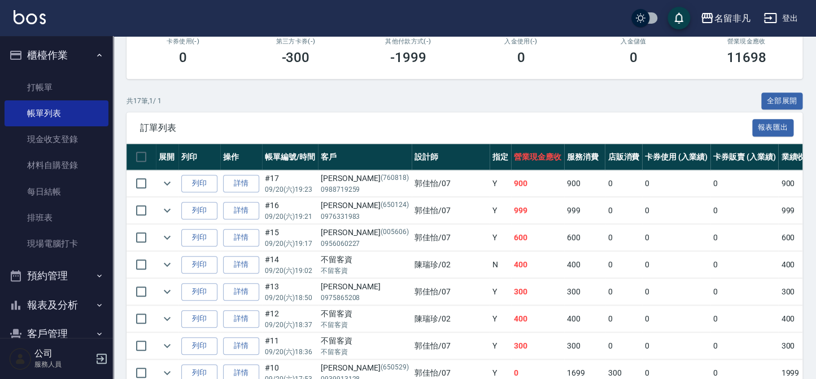
drag, startPoint x: 215, startPoint y: 187, endPoint x: 440, endPoint y: 115, distance: 236.6
click at [33, 64] on button "櫃檯作業" at bounding box center [57, 55] width 104 height 29
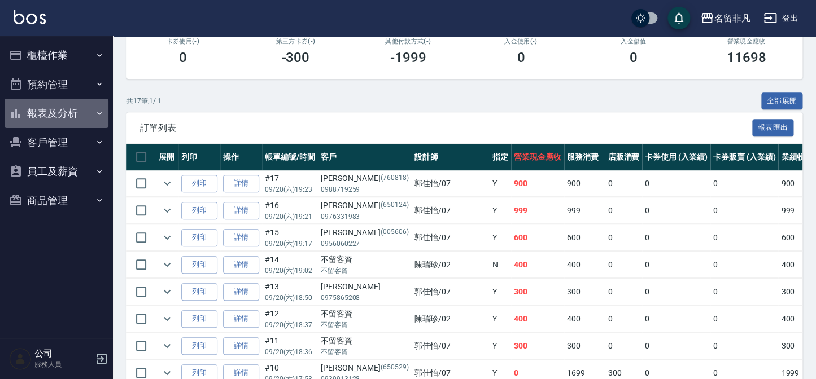
click at [43, 114] on button "報表及分析" at bounding box center [57, 113] width 104 height 29
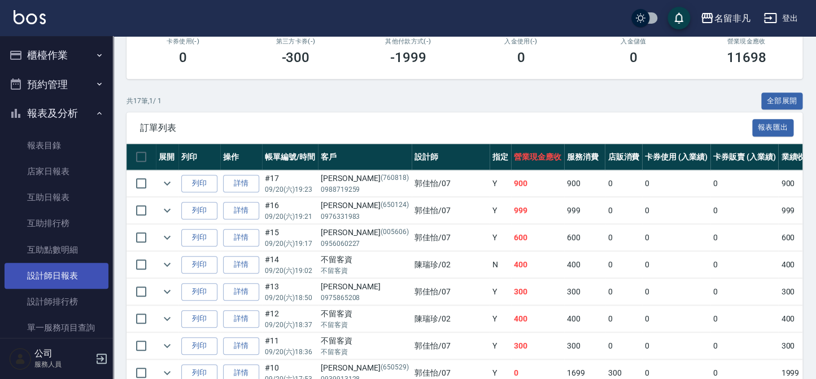
click at [41, 276] on link "設計師日報表" at bounding box center [57, 276] width 104 height 26
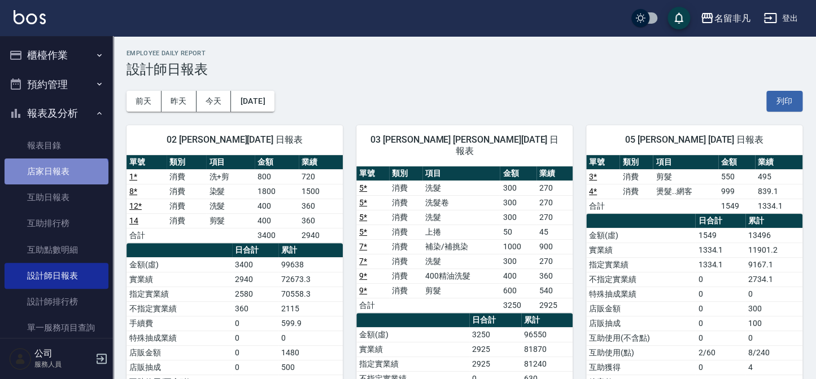
click at [55, 182] on link "店家日報表" at bounding box center [57, 172] width 104 height 26
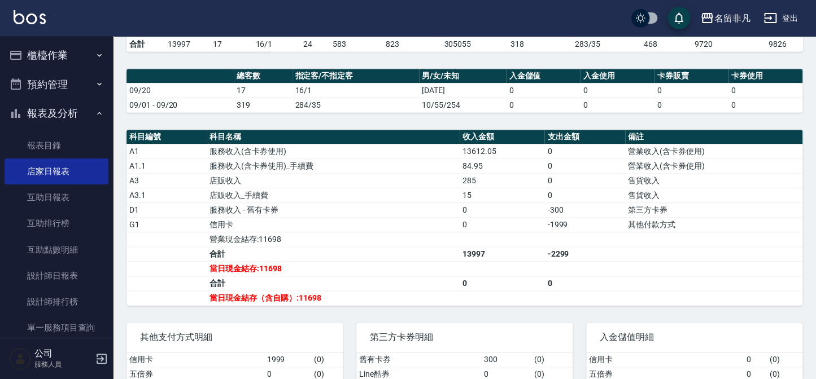
scroll to position [308, 0]
